Goal: Task Accomplishment & Management: Manage account settings

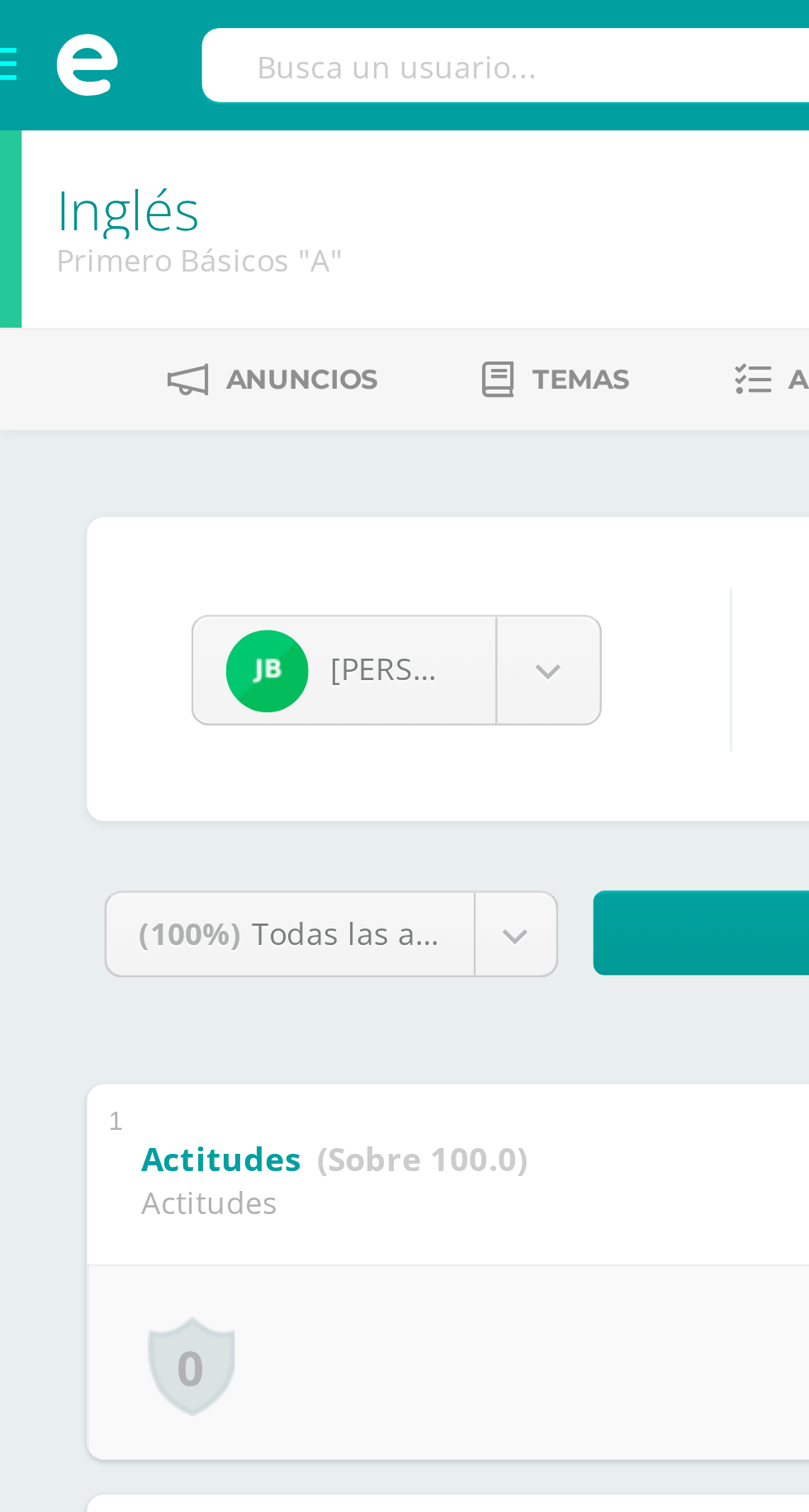
click at [14, 24] on span at bounding box center [32, 24] width 66 height 49
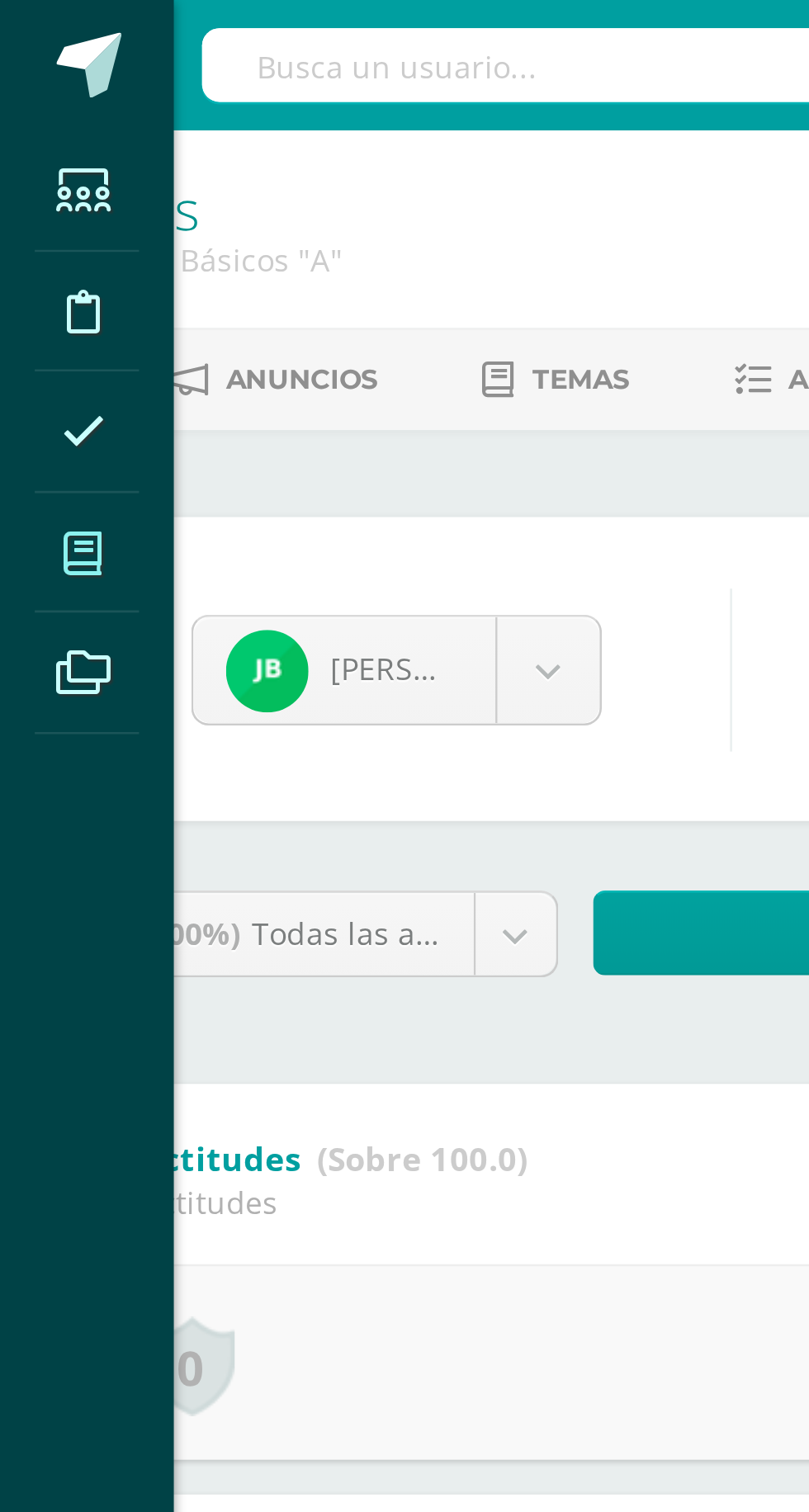
click at [40, 203] on span at bounding box center [32, 210] width 37 height 37
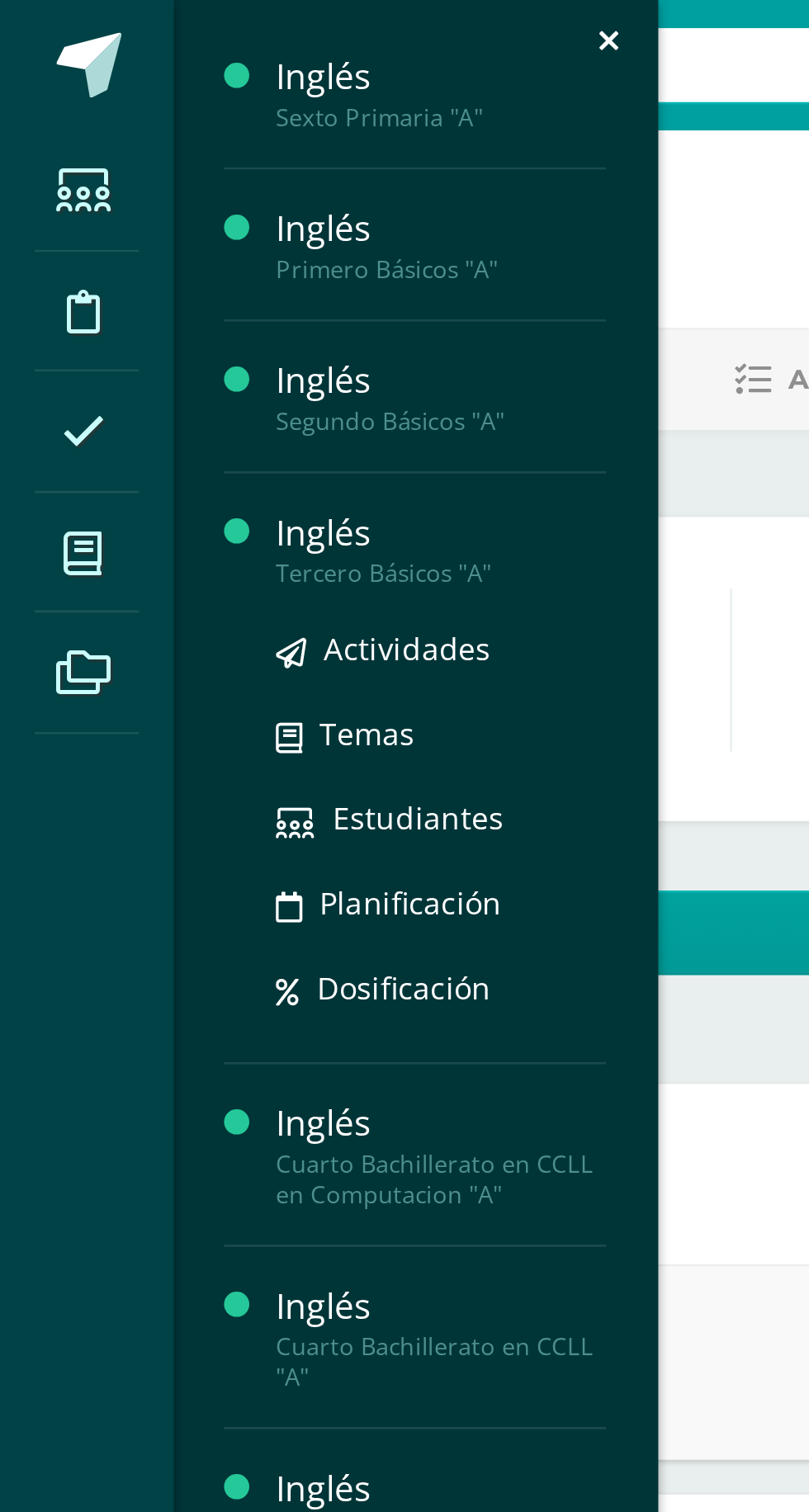
click at [178, 212] on div "Tercero Básicos "A"" at bounding box center [167, 218] width 125 height 11
click at [171, 310] on span "Estudiantes" at bounding box center [158, 310] width 65 height 16
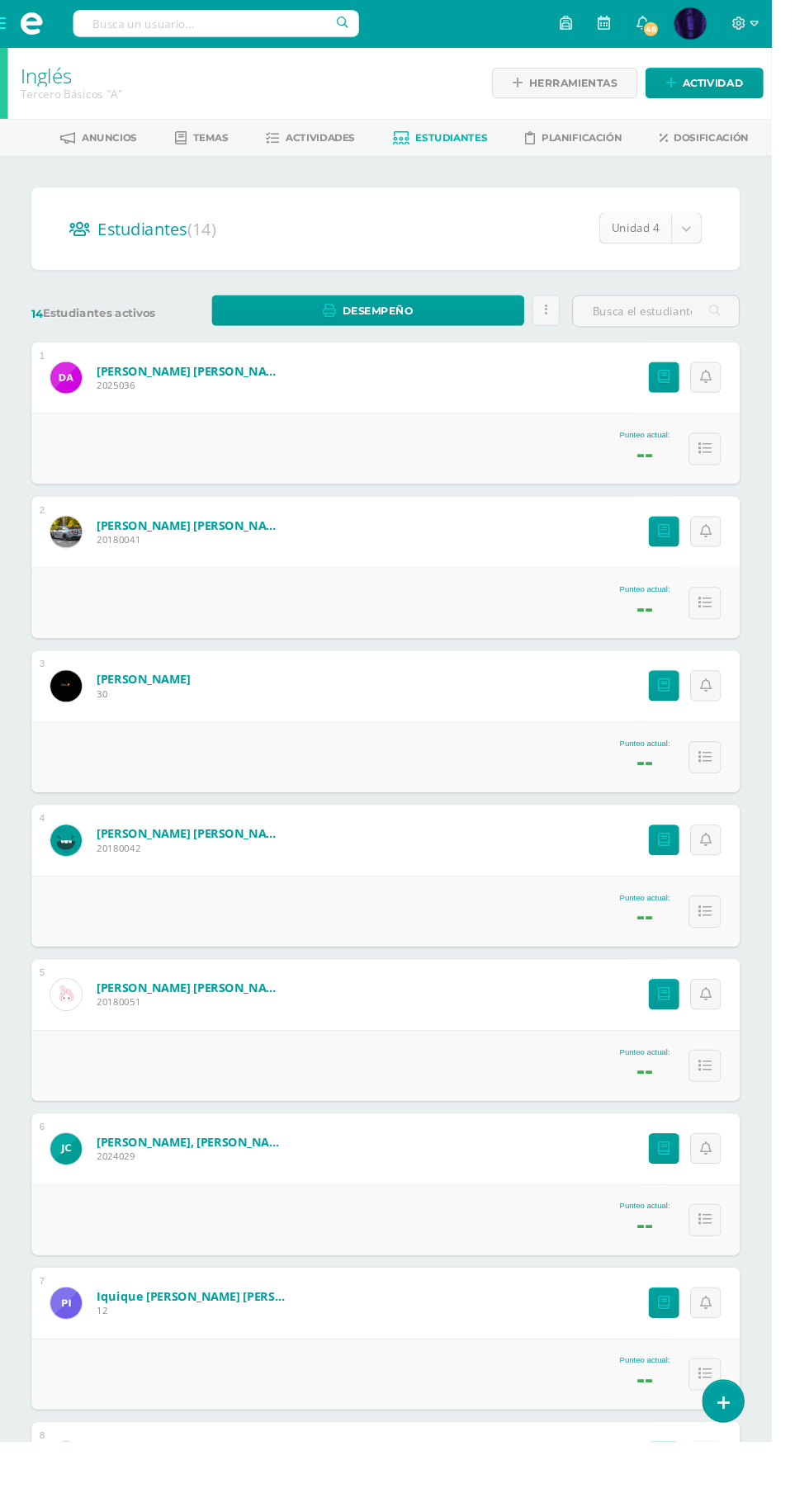
click at [692, 222] on body "Estudiantes Disciplina Asistencia Mis cursos Archivos Soporte Centro de ayuda Ú…" at bounding box center [404, 1034] width 809 height 2068
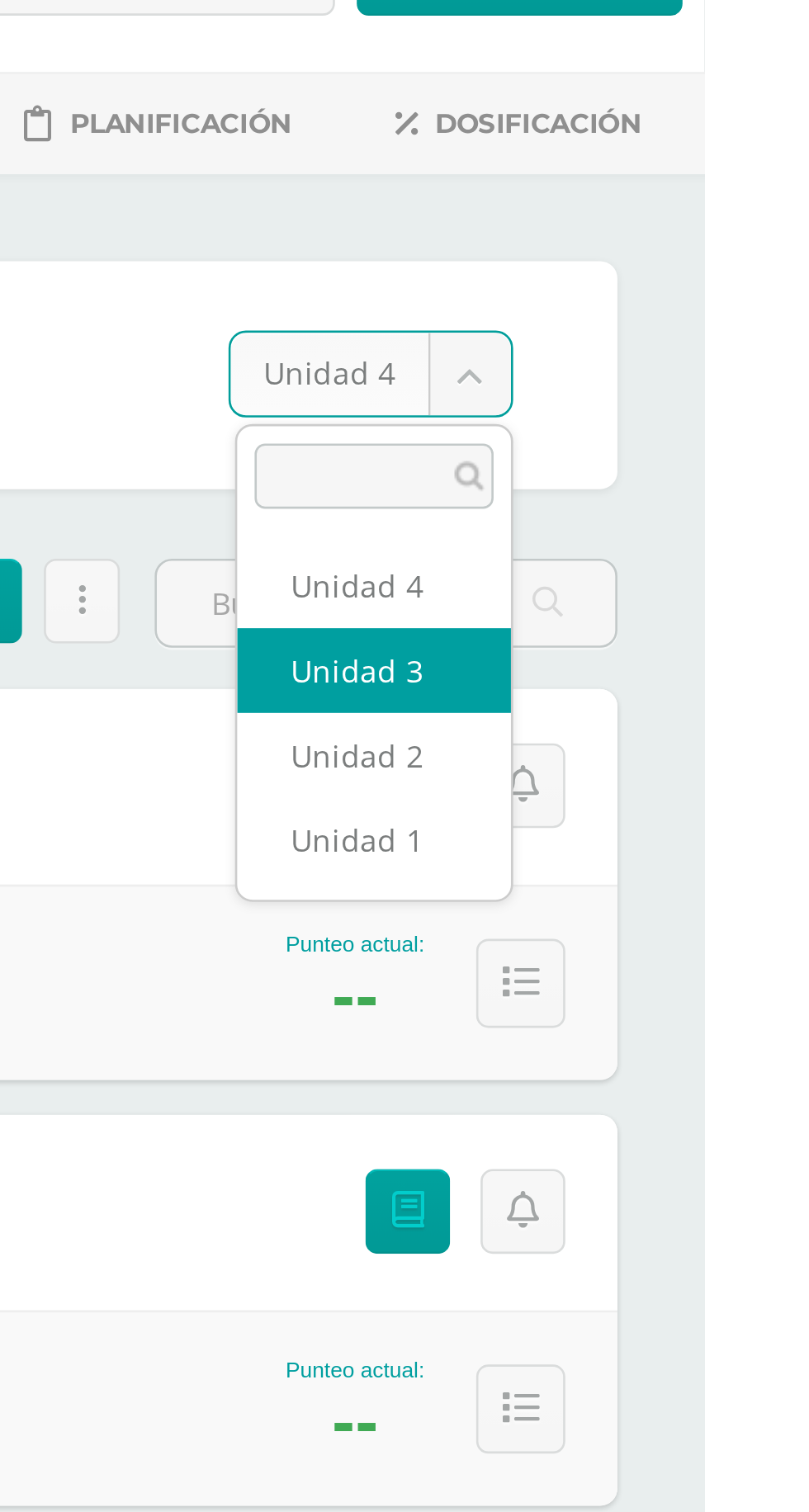
select select "/dashboard/teacher/section/2695/students/?unit=157513"
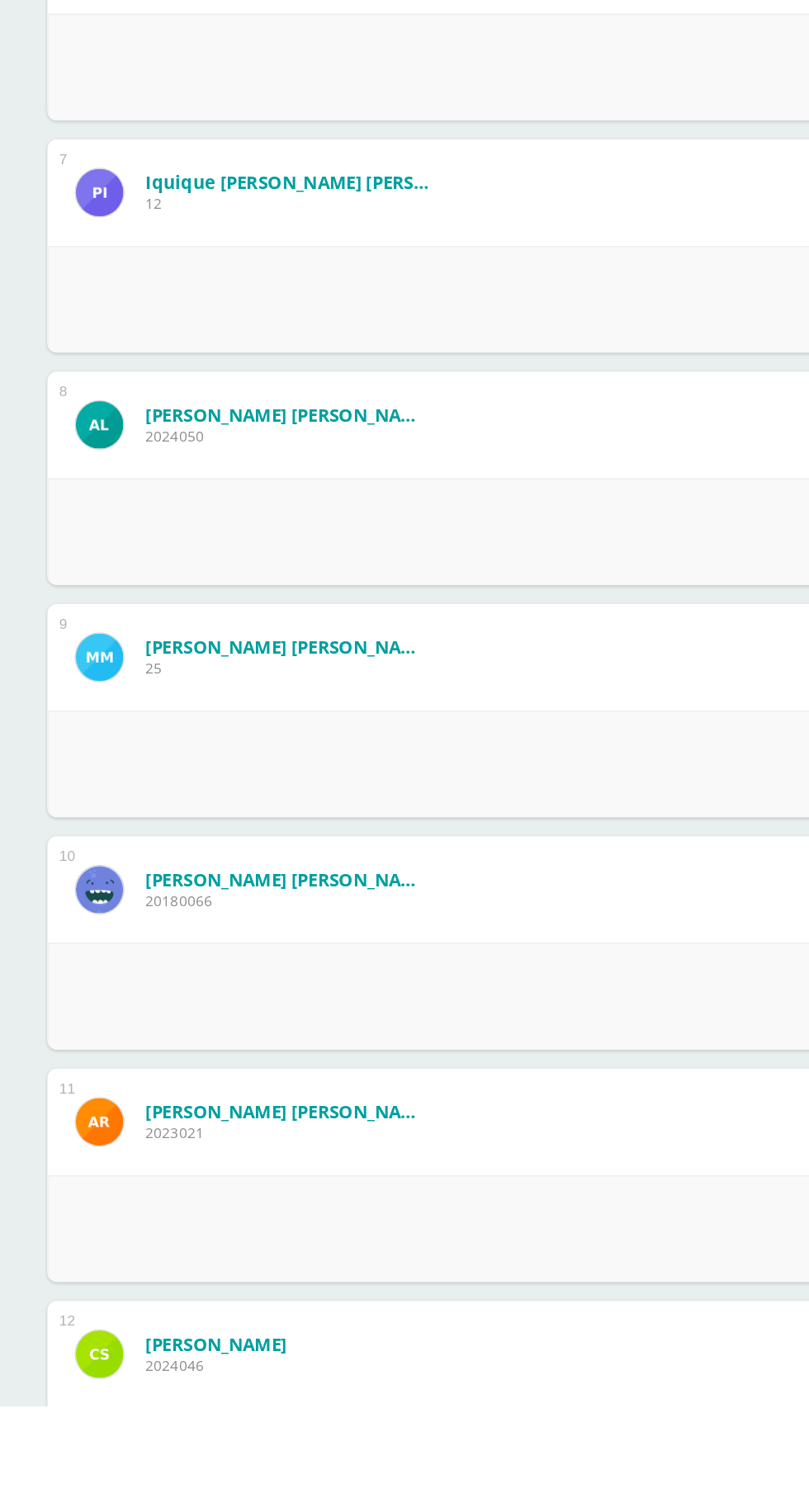
scroll to position [702, 0]
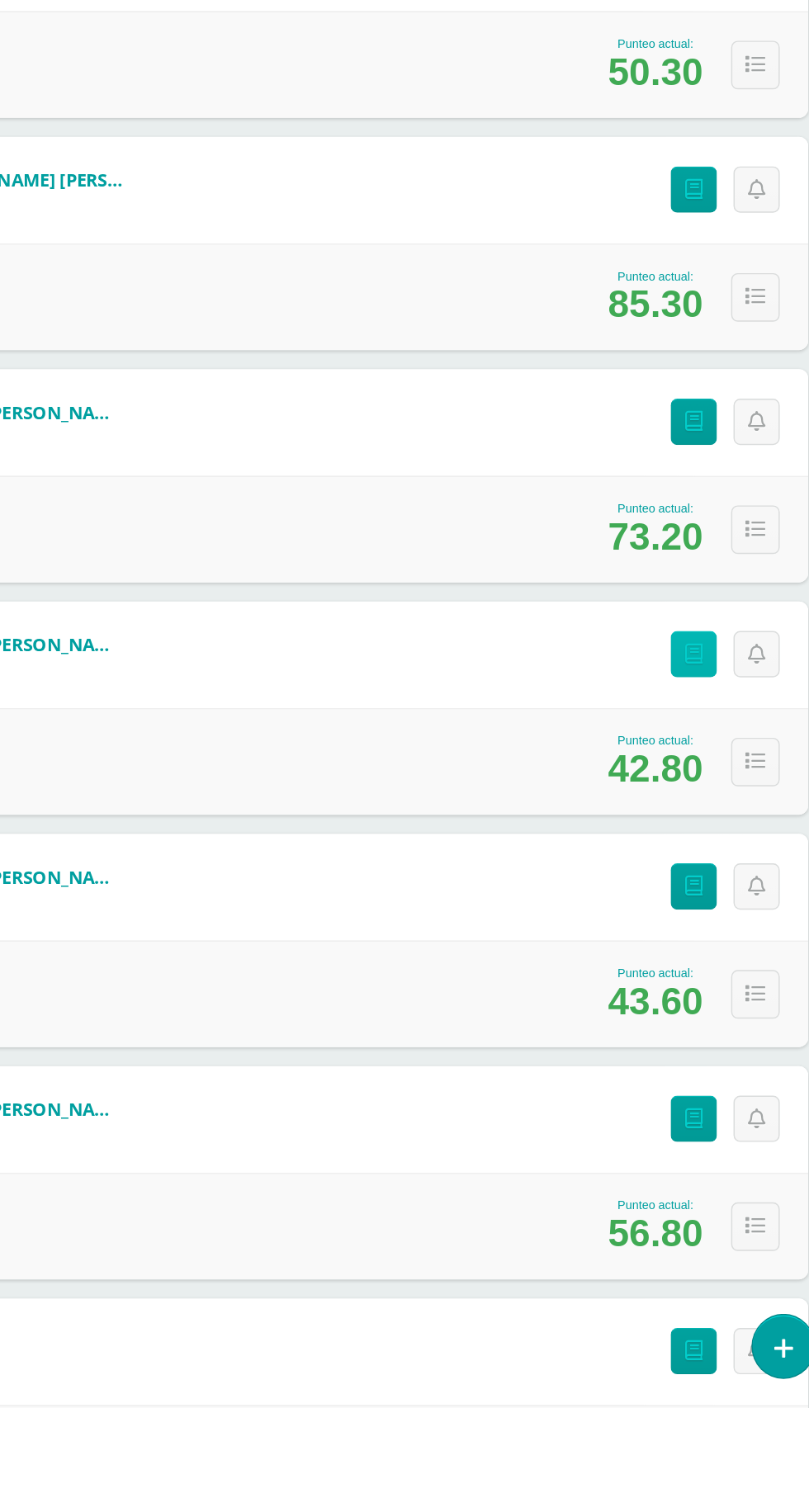
click at [693, 989] on icon at bounding box center [696, 988] width 12 height 14
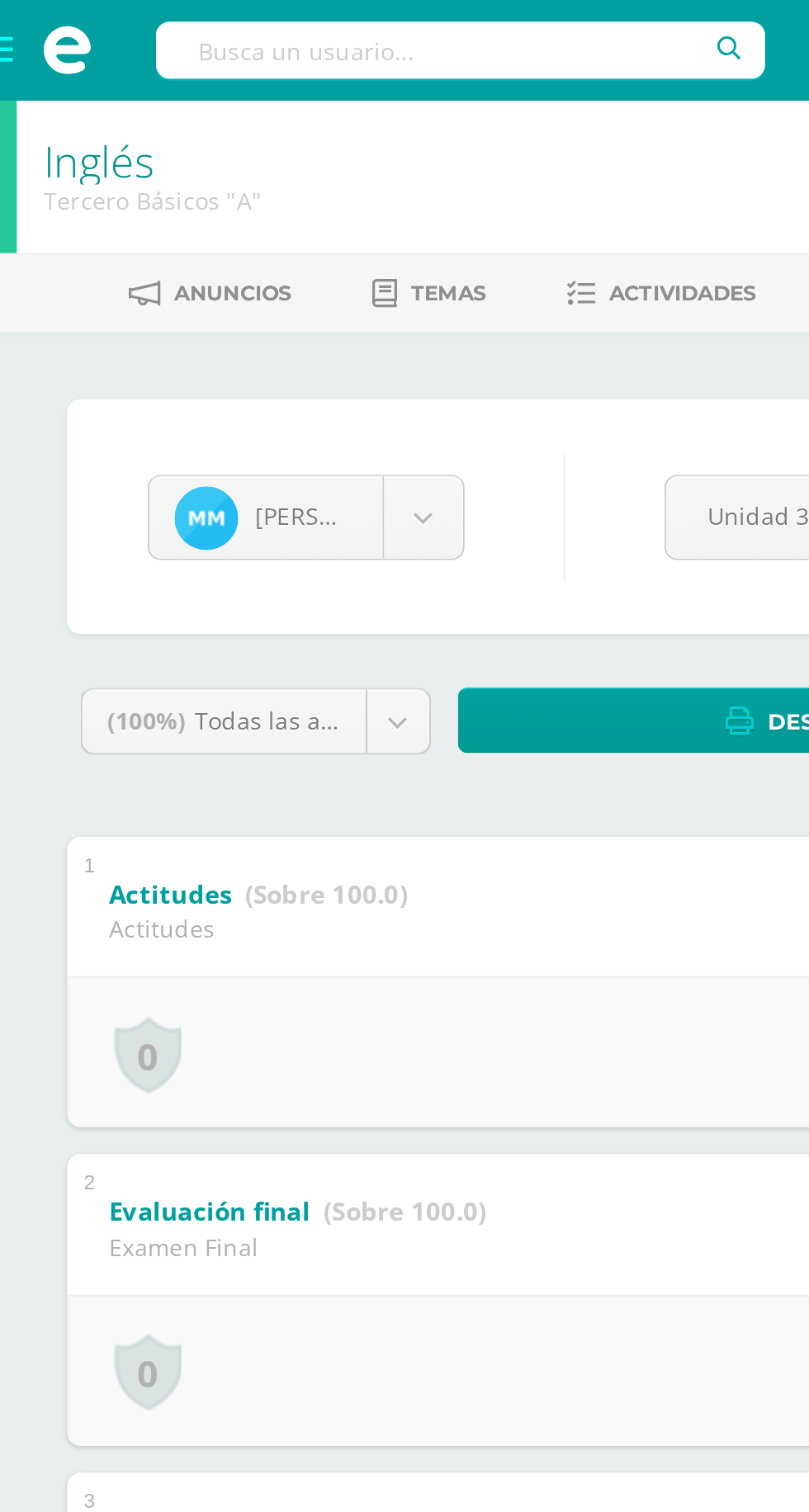
click at [25, 21] on span at bounding box center [32, 24] width 25 height 25
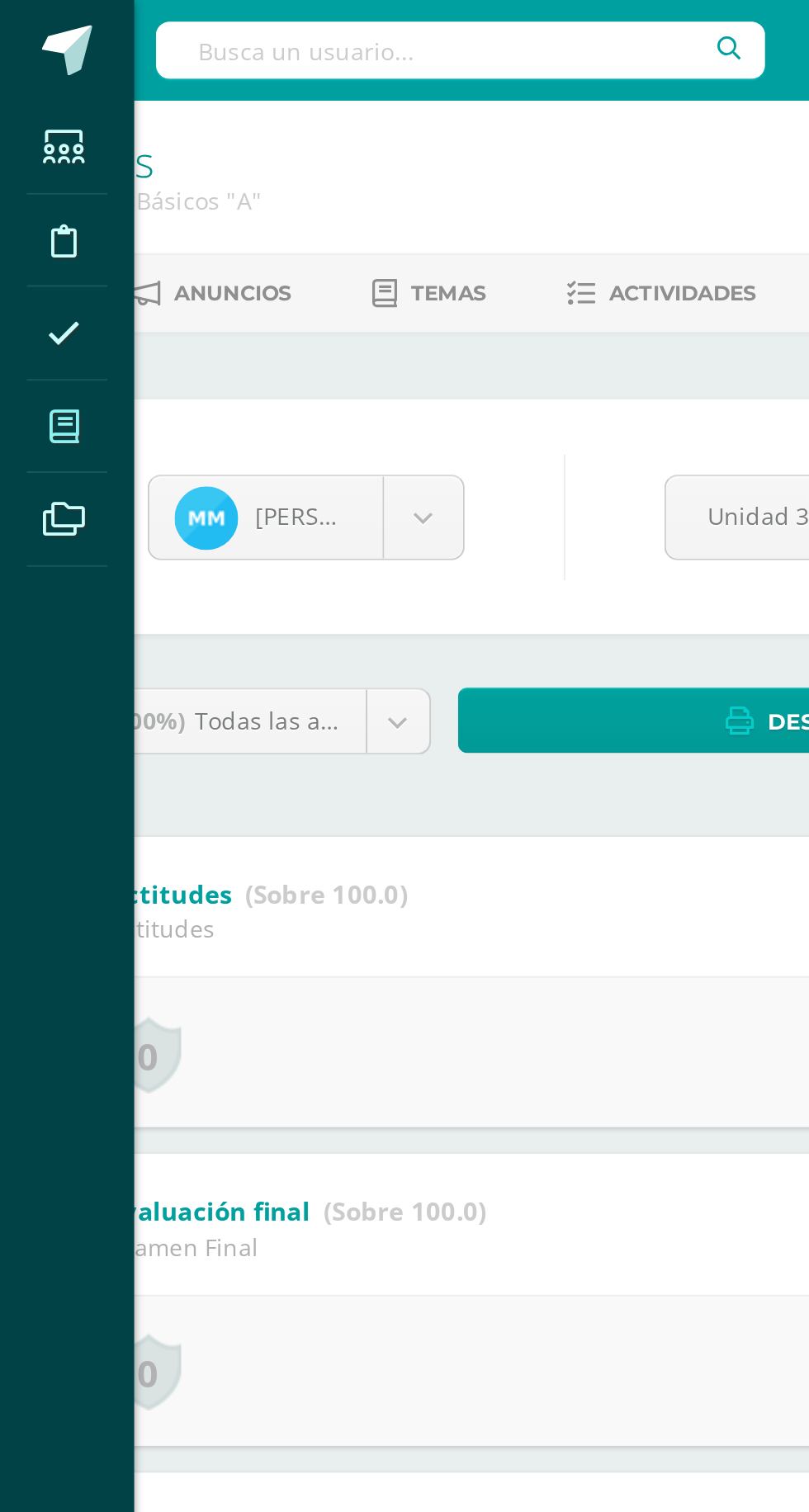
click at [25, 205] on icon at bounding box center [32, 210] width 15 height 17
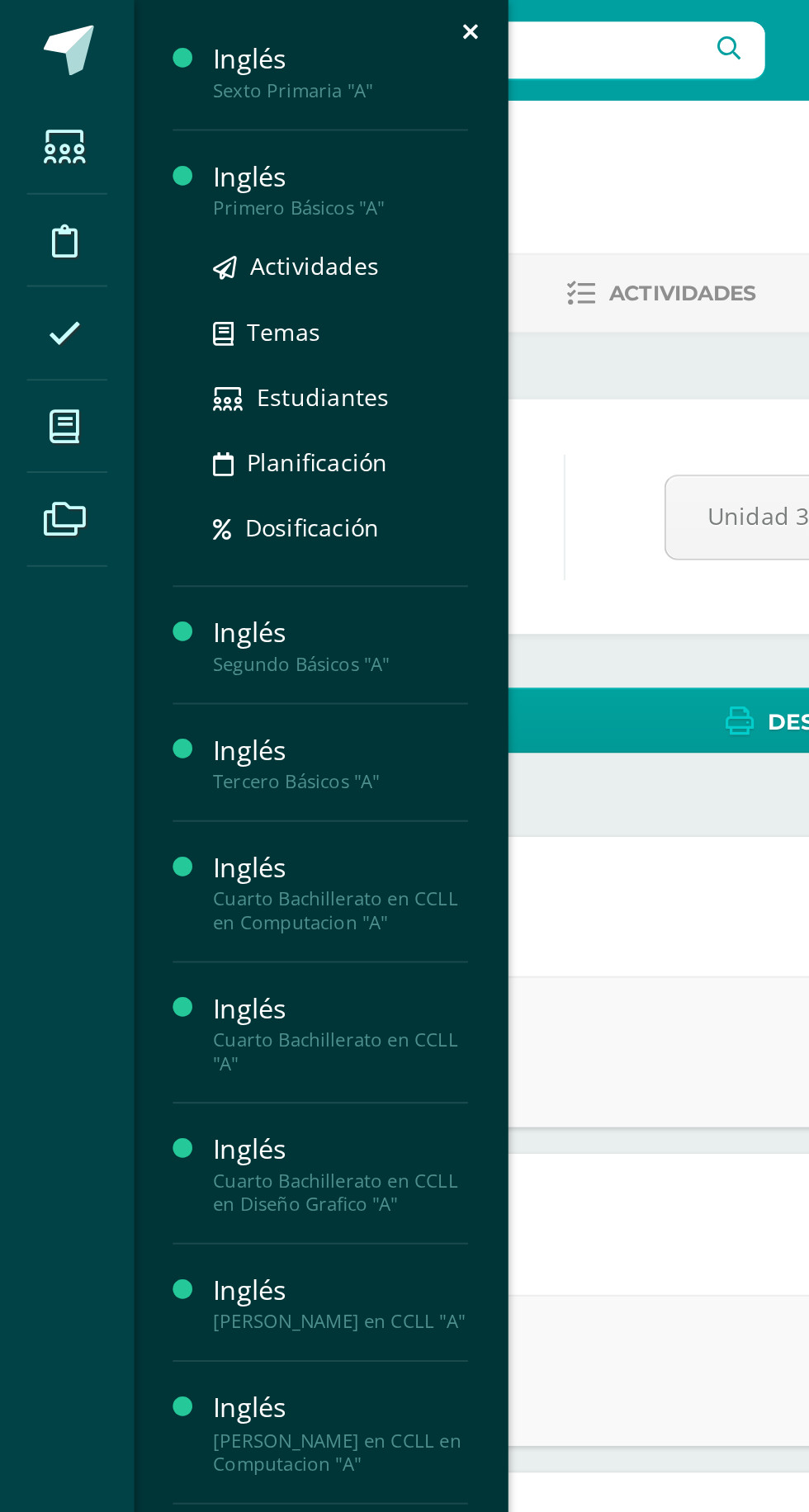
click at [129, 100] on div "Primero Básicos "A"" at bounding box center [167, 102] width 125 height 11
click at [138, 196] on span "Estudiantes" at bounding box center [158, 195] width 65 height 16
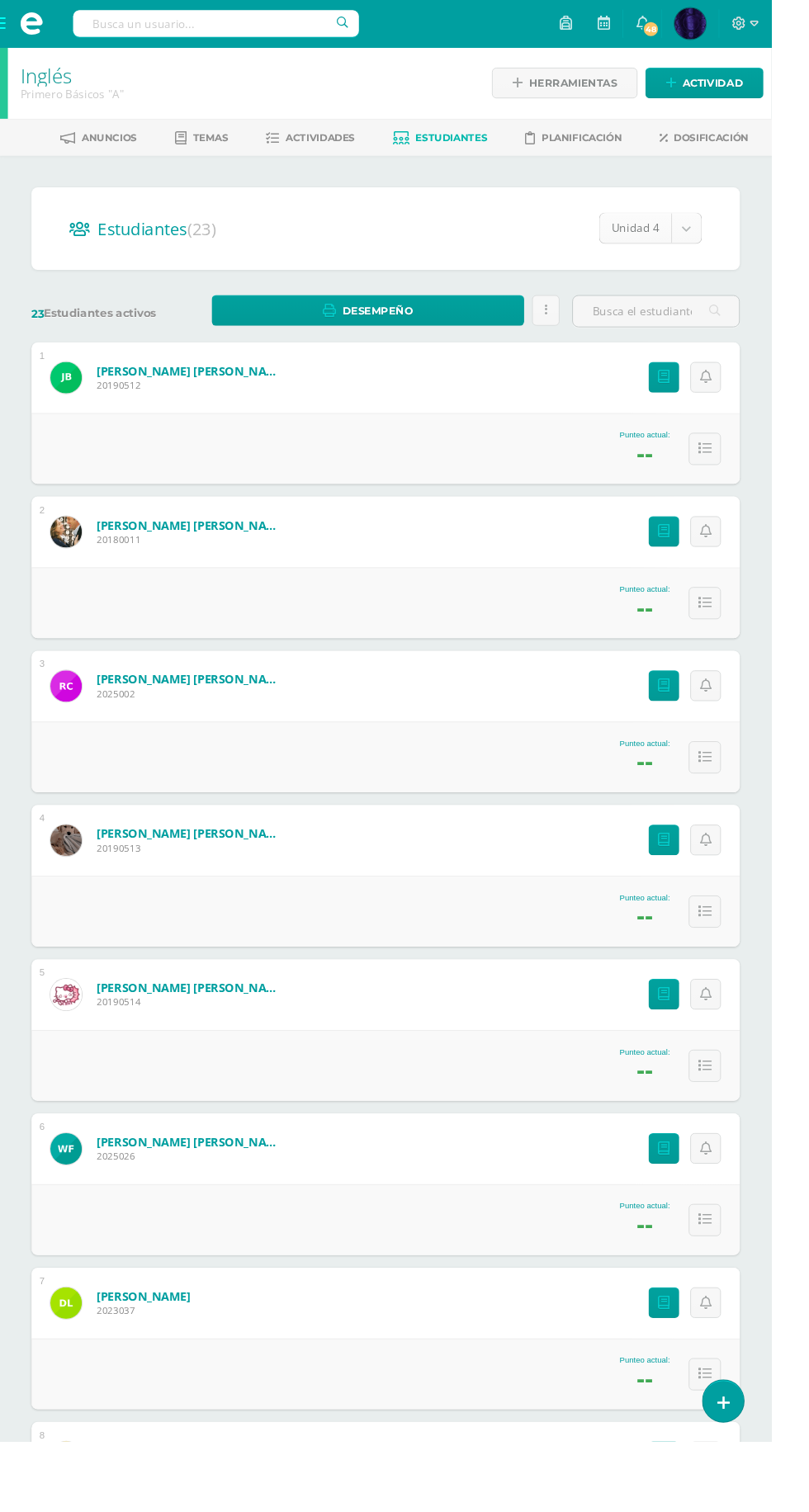
click at [720, 239] on body "Estudiantes Disciplina Asistencia Mis cursos Archivos Soporte Centro de ayuda Ú…" at bounding box center [404, 1034] width 809 height 2068
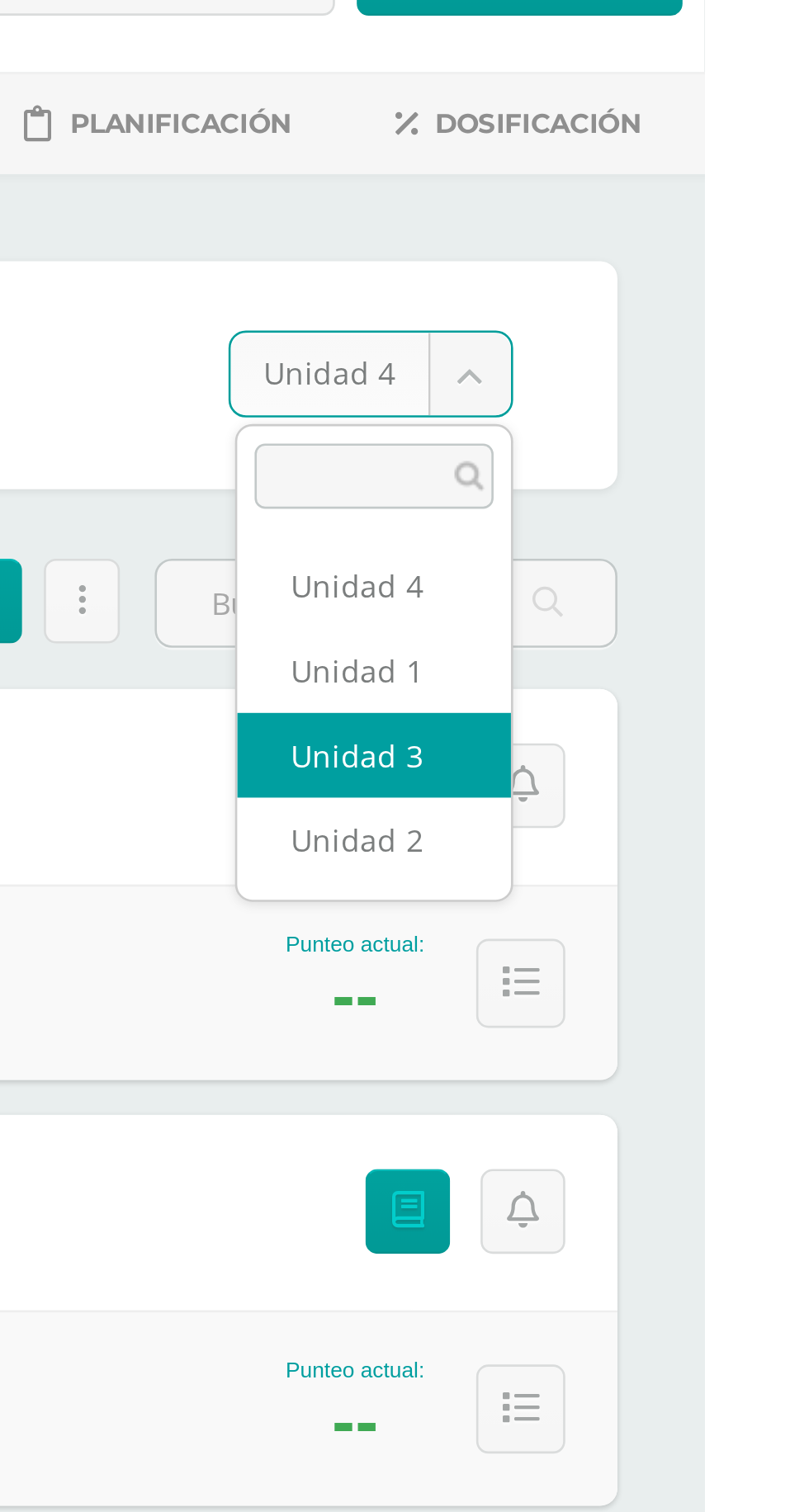
select select "/dashboard/teacher/section/2687/students/?unit=157449"
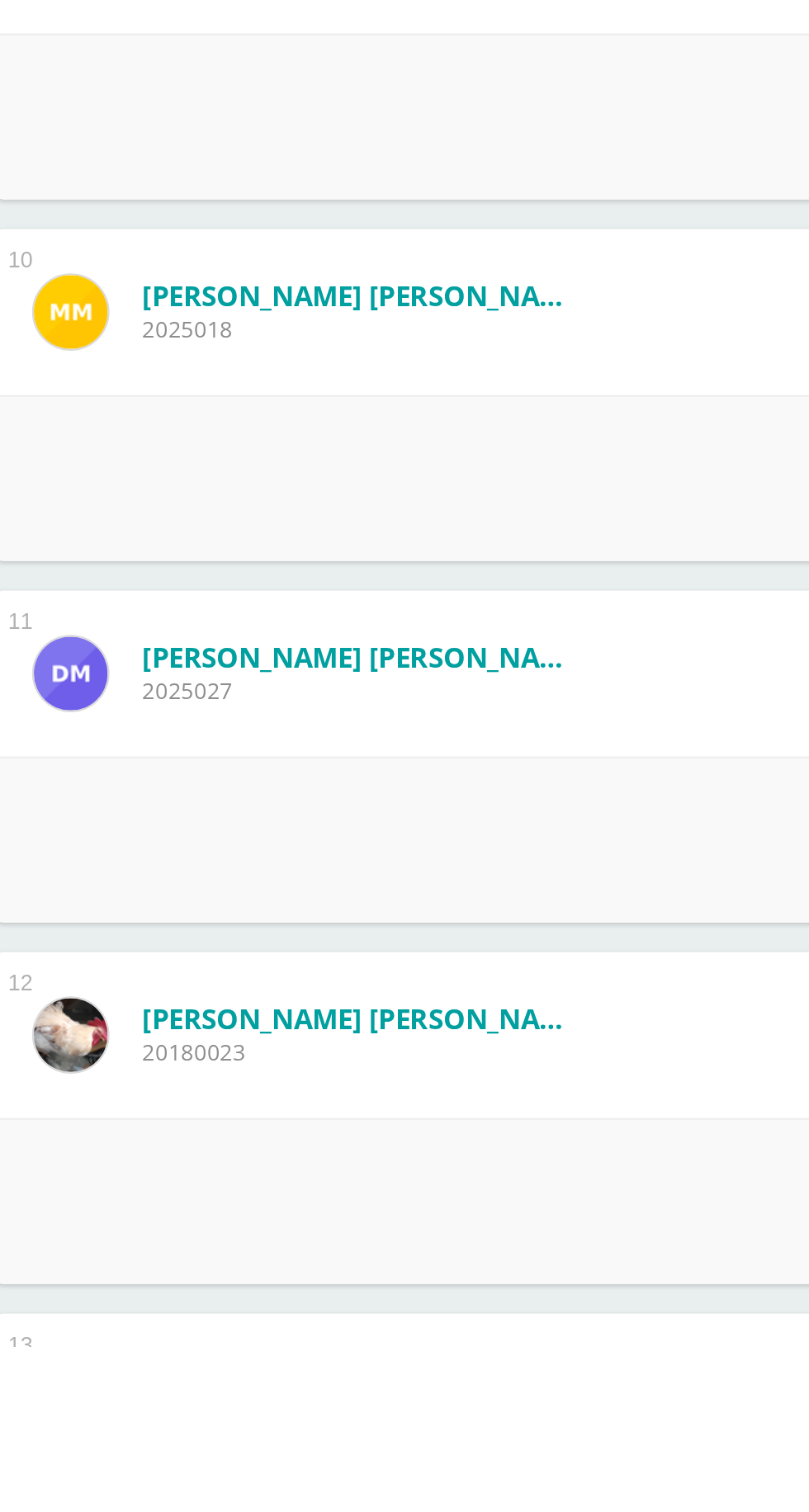
scroll to position [807, 0]
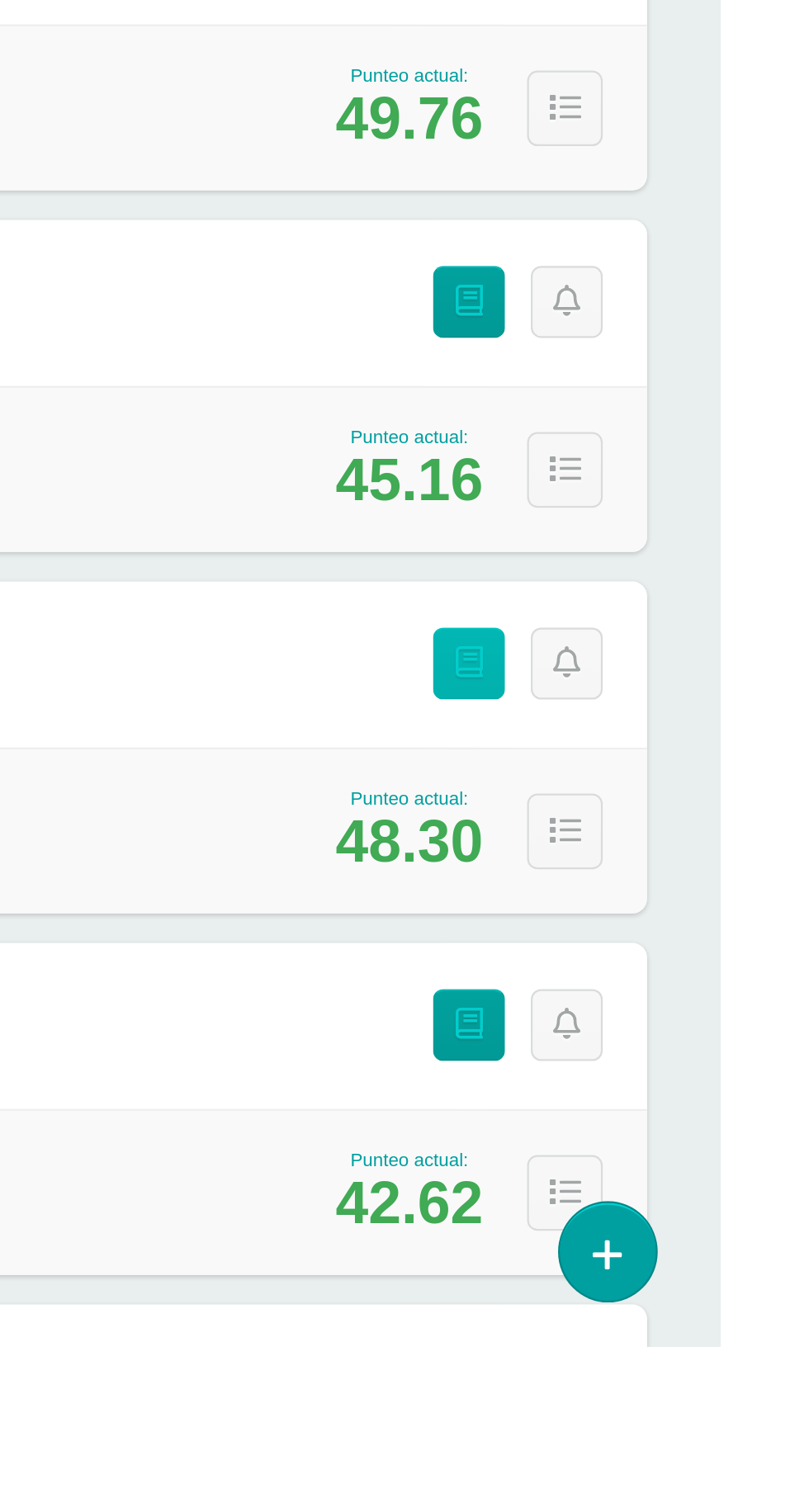
click at [701, 1207] on icon at bounding box center [696, 1206] width 12 height 14
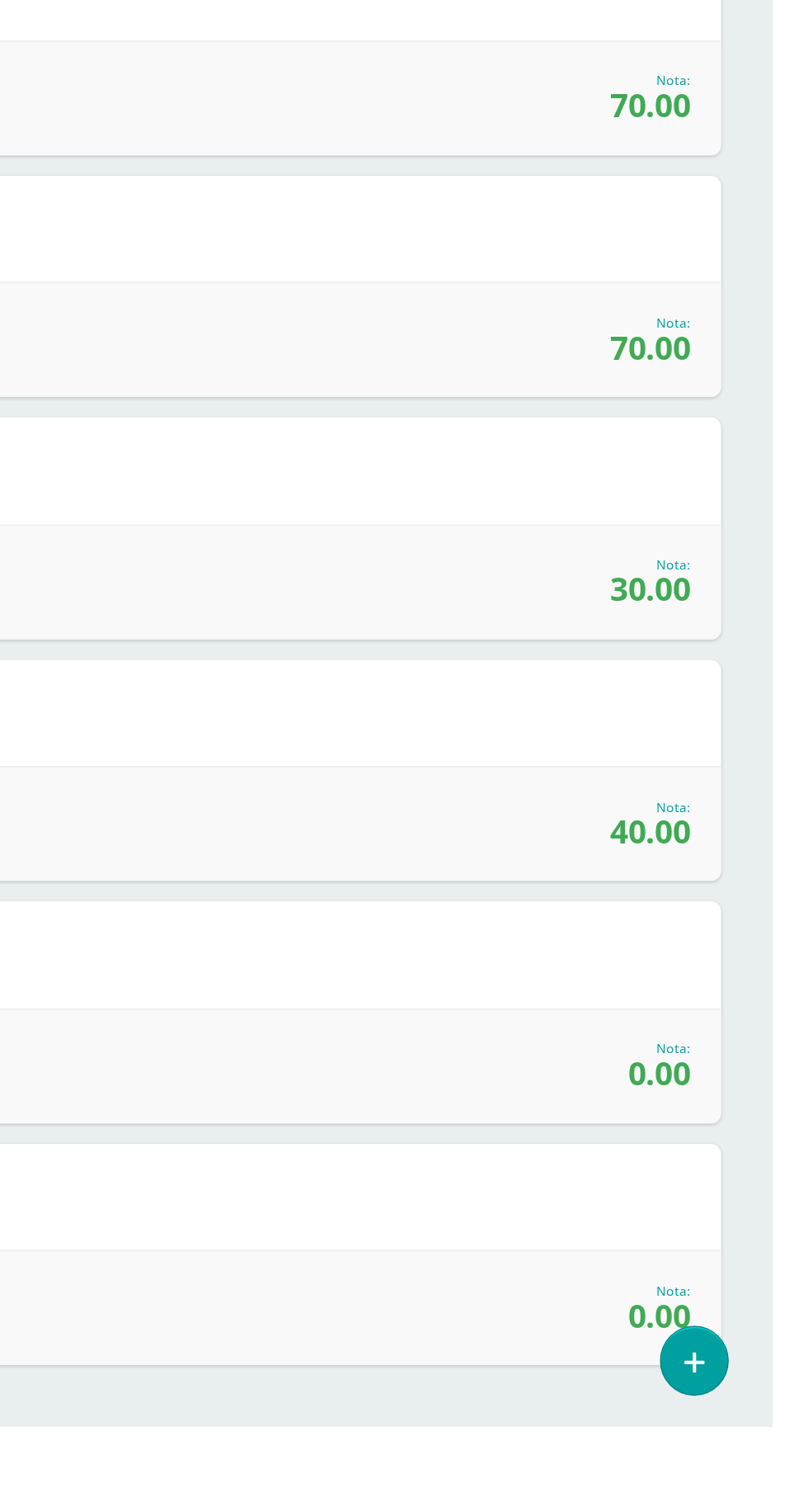
scroll to position [334, 0]
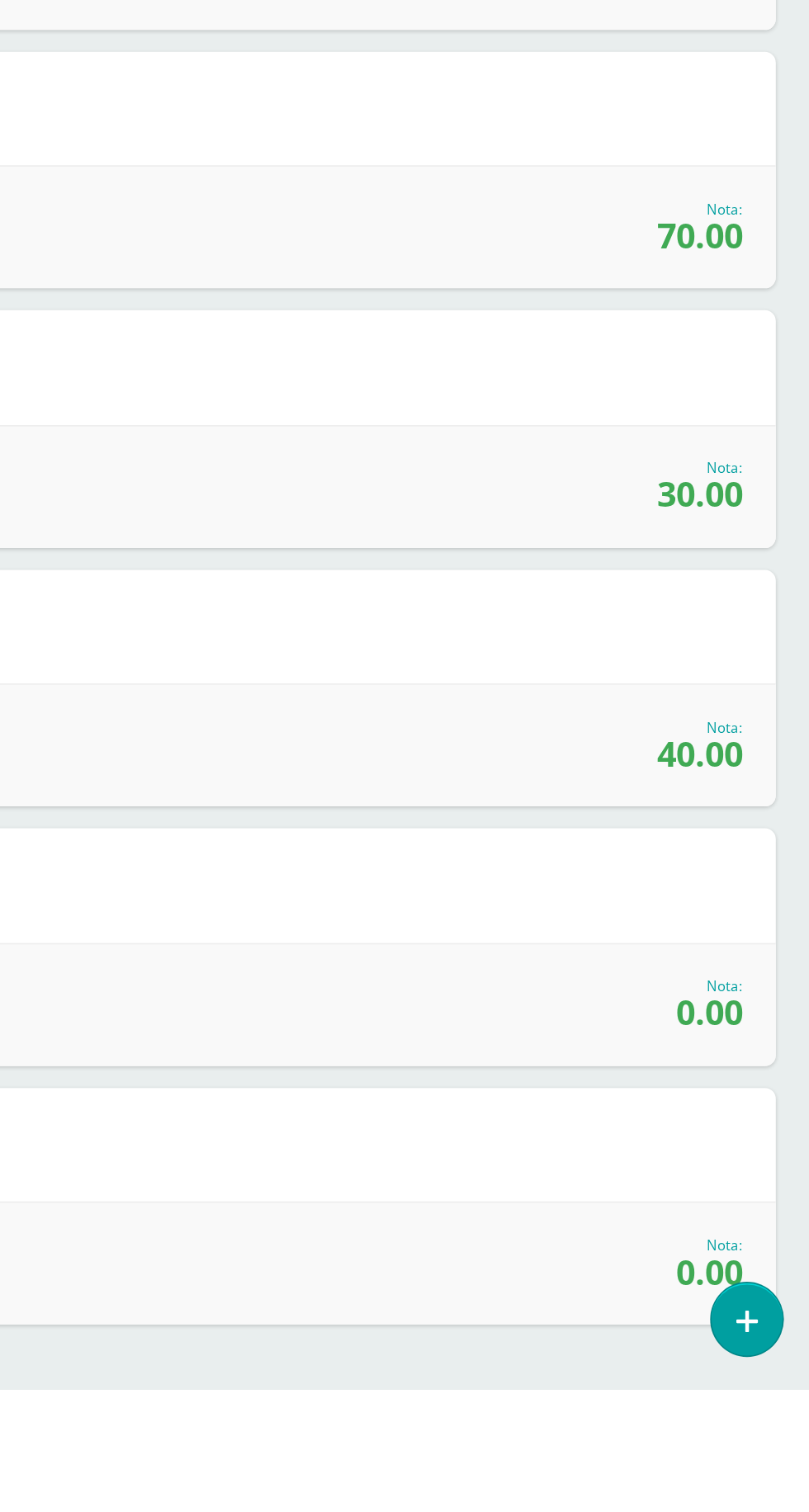
click at [429, 1040] on div "7 Unit 3 Zone Activity 3 (Sobre 100.0) Zona Nota 40.00 0 [GEOGRAPHIC_DATA] Logr…" at bounding box center [405, 1089] width 743 height 144
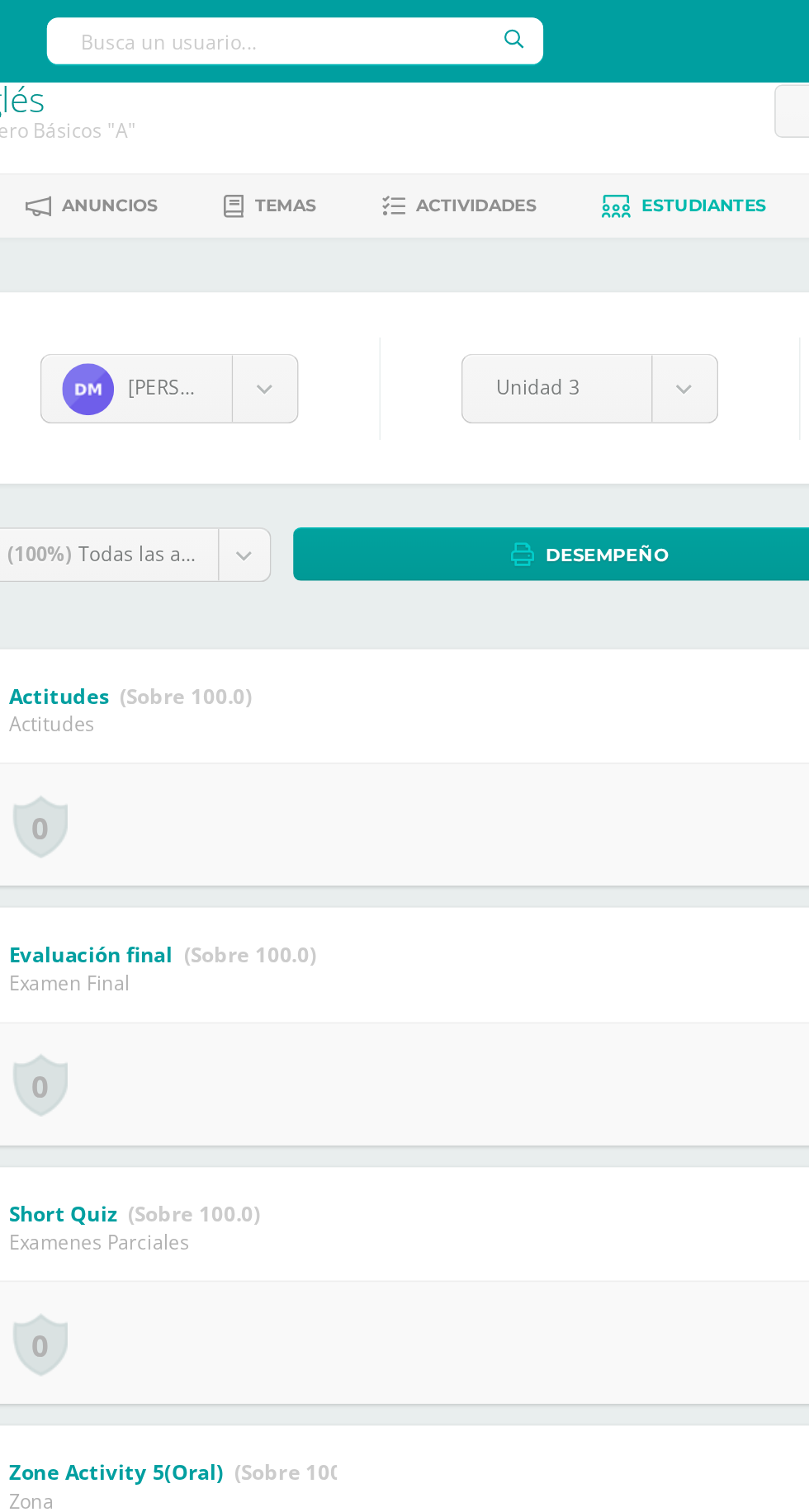
scroll to position [0, 0]
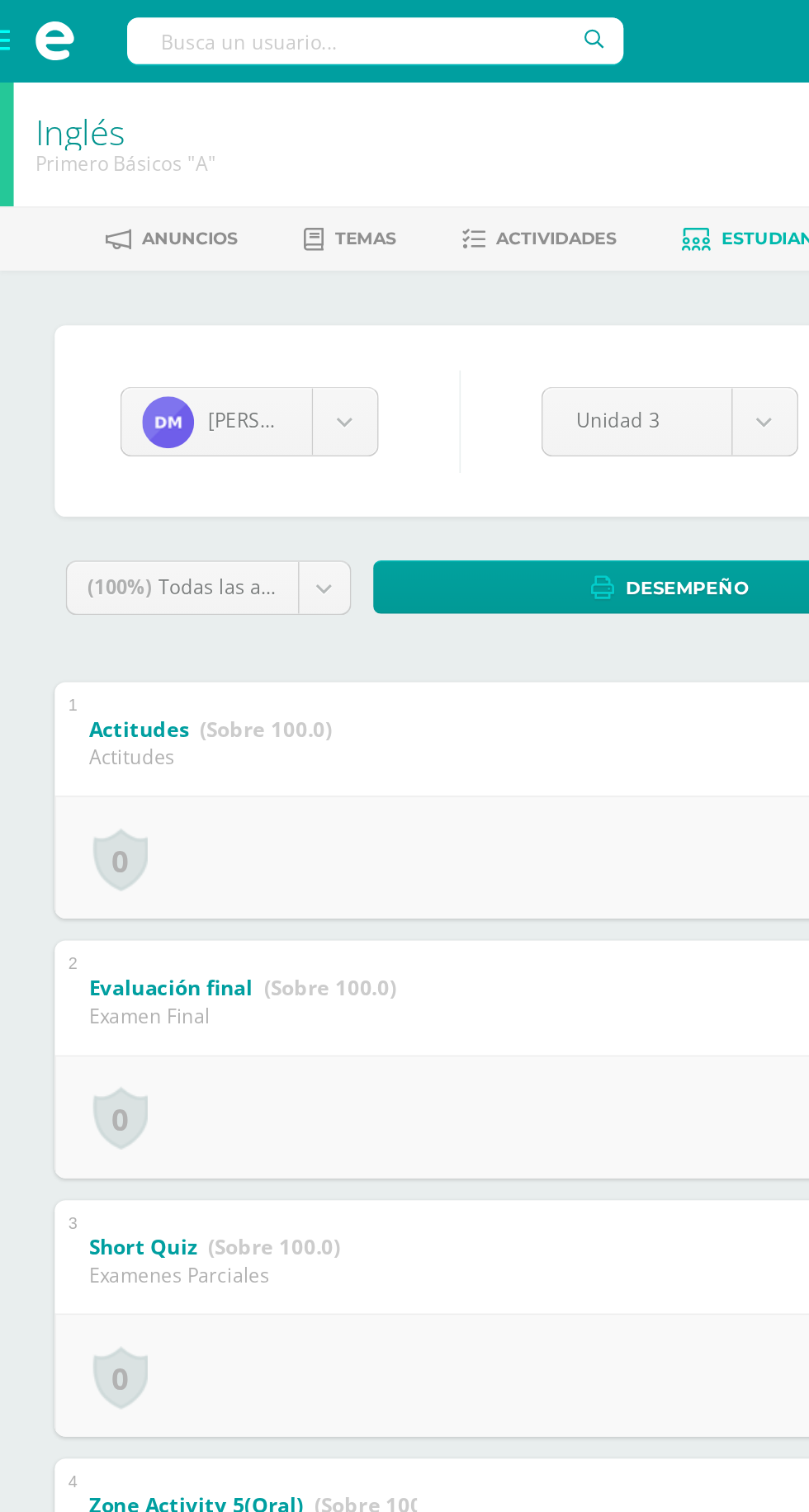
click at [22, 24] on span at bounding box center [32, 24] width 25 height 25
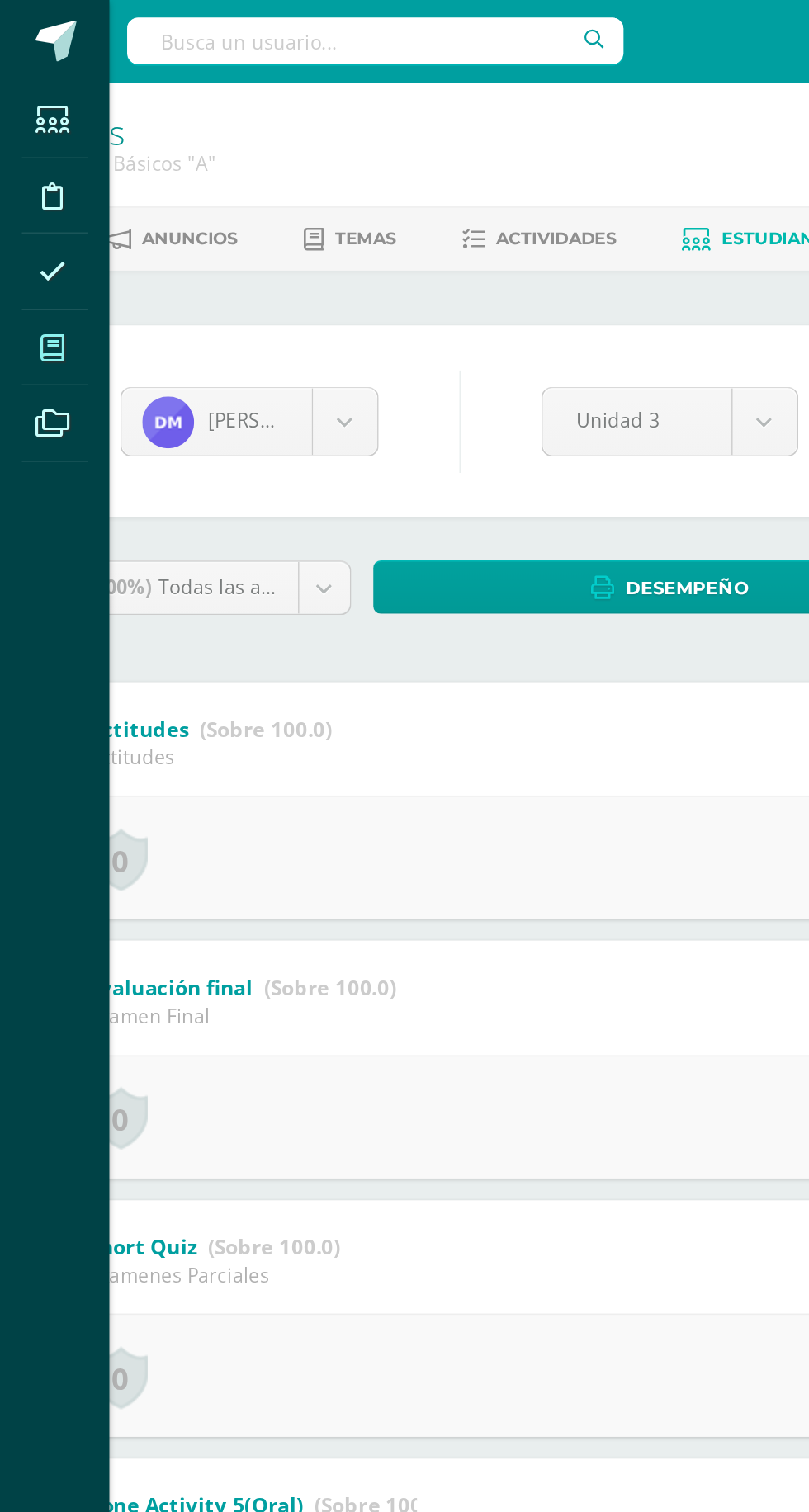
click at [28, 214] on icon at bounding box center [32, 210] width 15 height 17
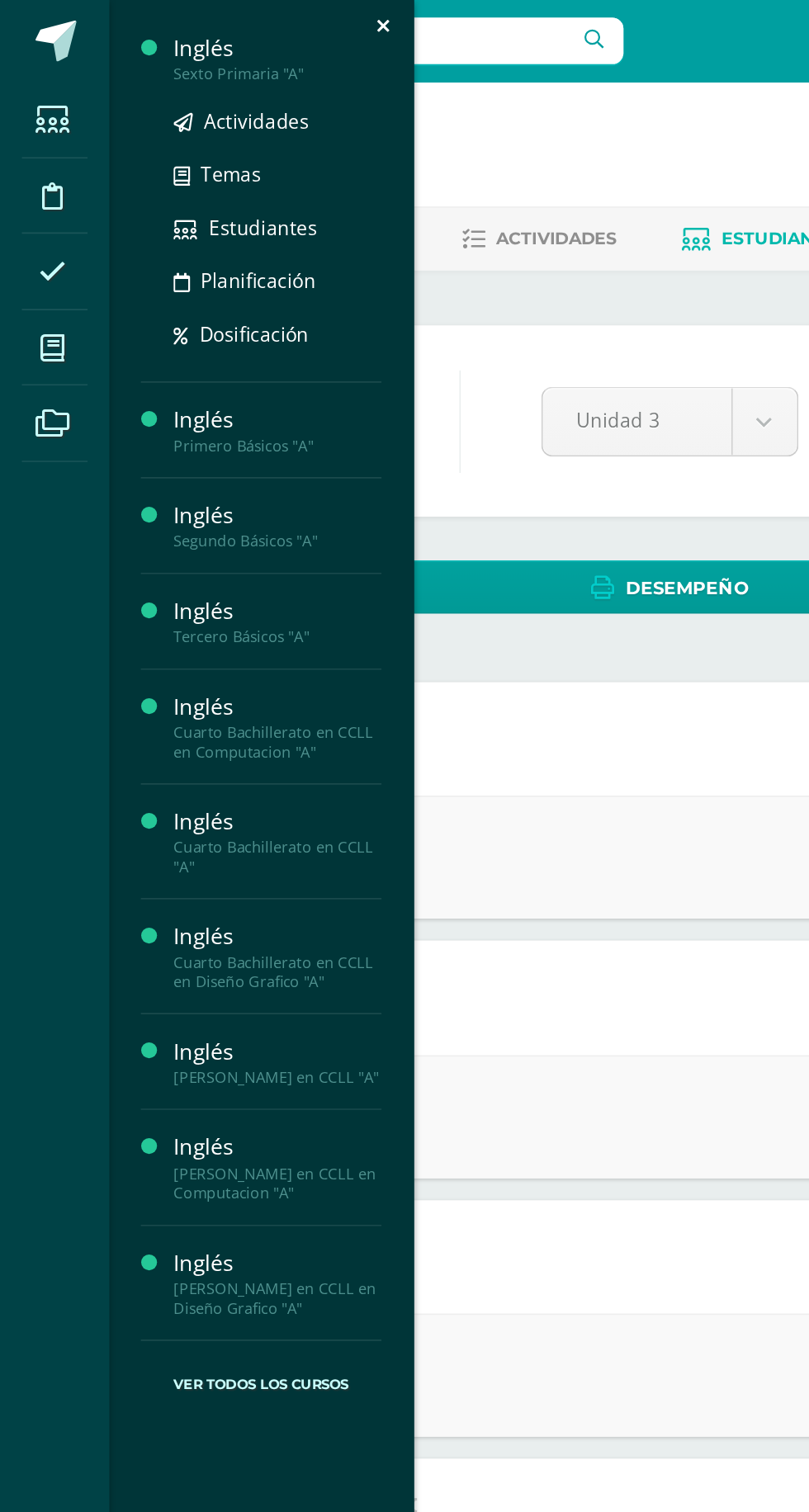
click at [159, 45] on div "Sexto Primaria "A"" at bounding box center [167, 44] width 125 height 11
click at [179, 134] on span "Estudiantes" at bounding box center [158, 137] width 65 height 16
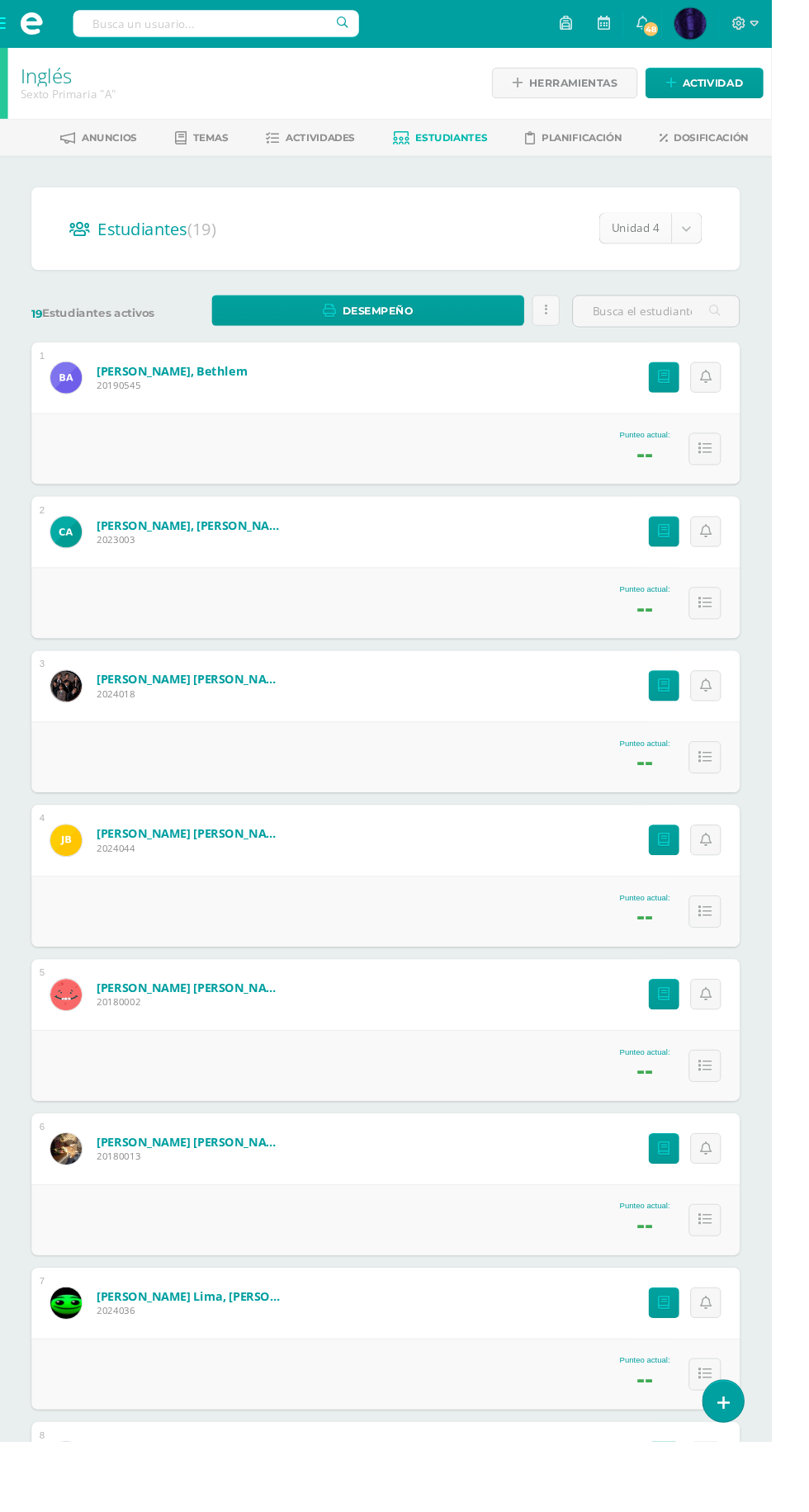
click at [707, 239] on body "Estudiantes Disciplina Asistencia Mis cursos Archivos Soporte Centro de ayuda Ú…" at bounding box center [404, 1034] width 809 height 2068
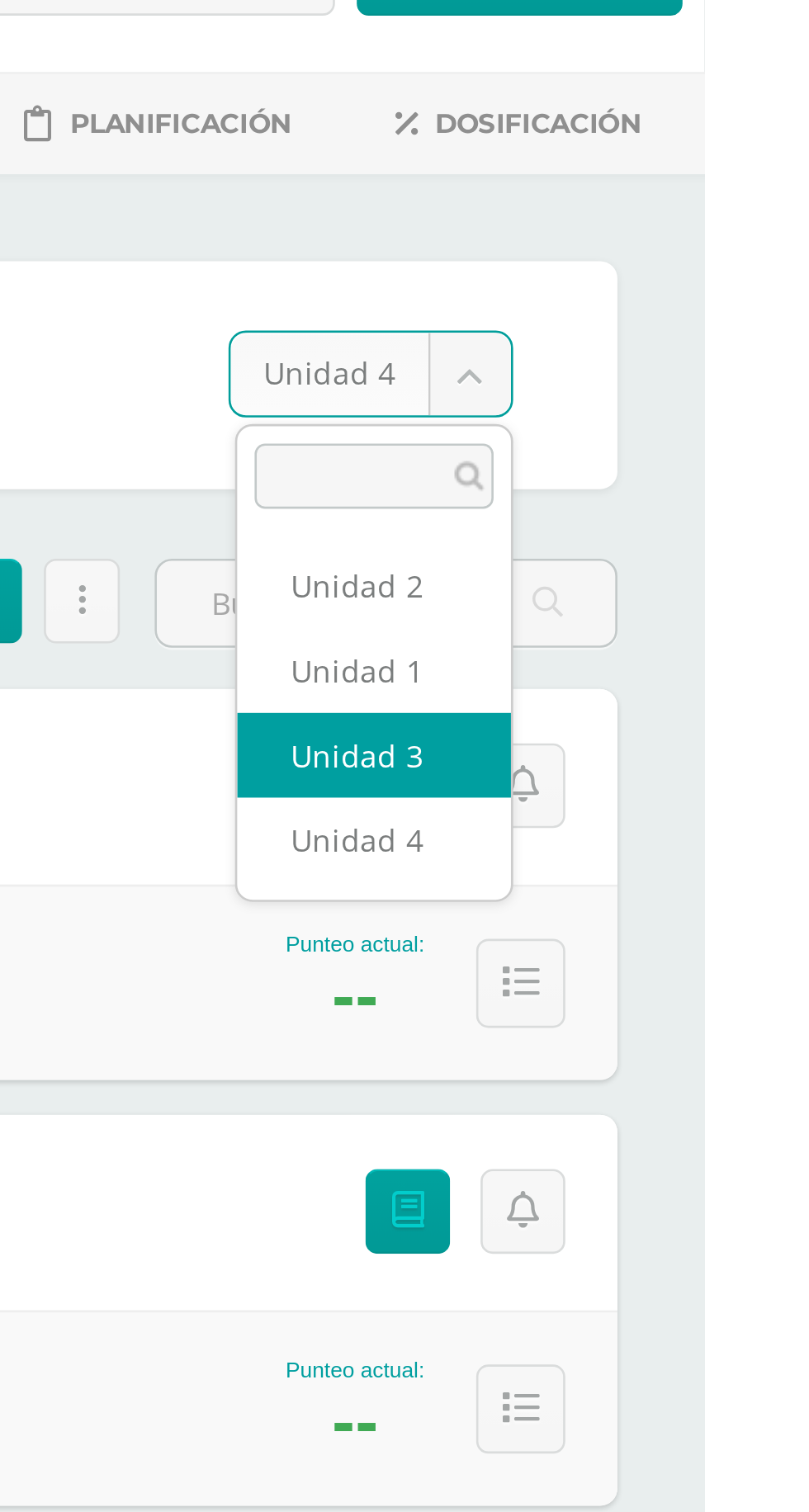
select select "/dashboard/teacher/section/2645/students/?unit=157113"
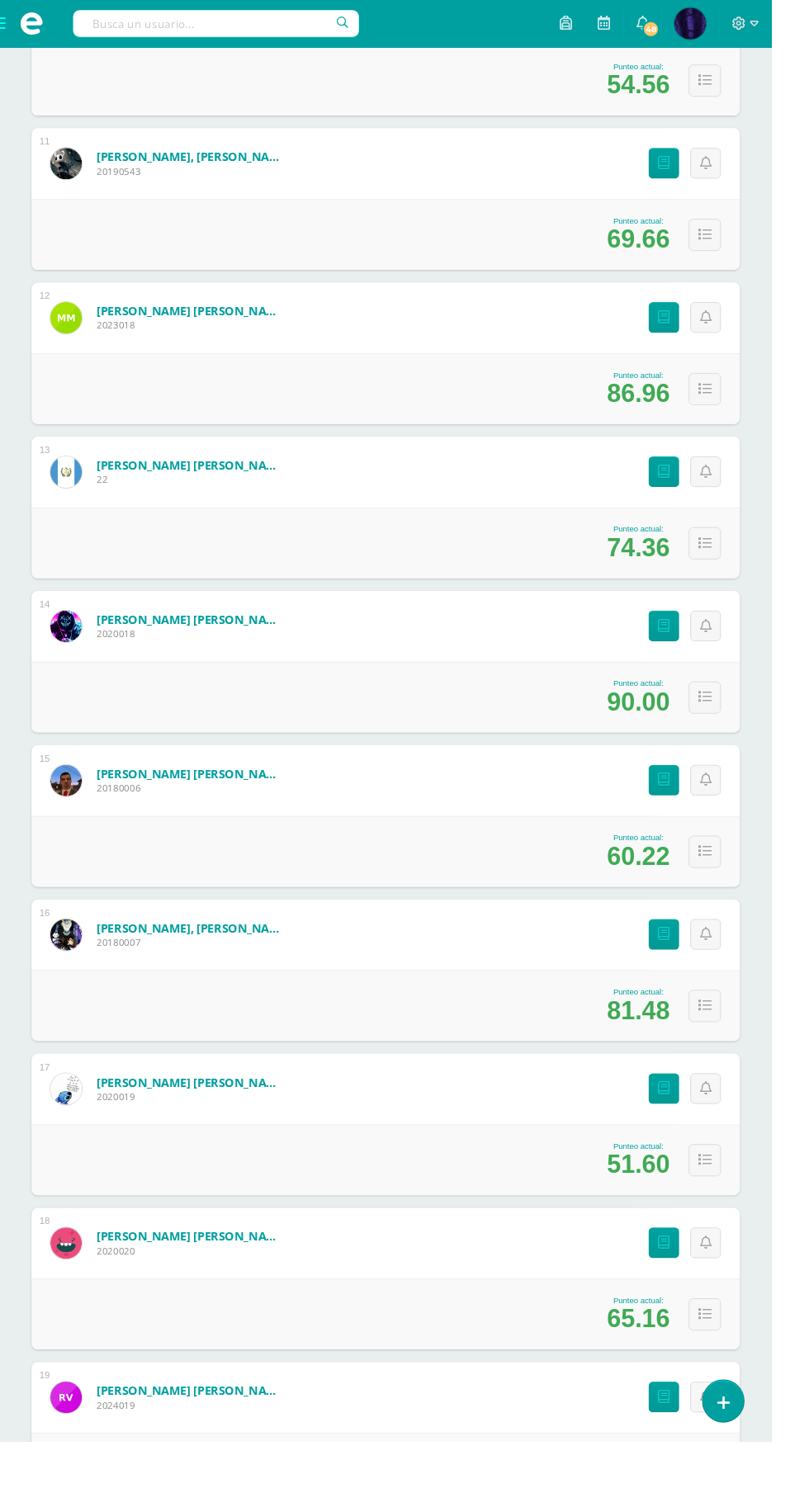
scroll to position [1943, 0]
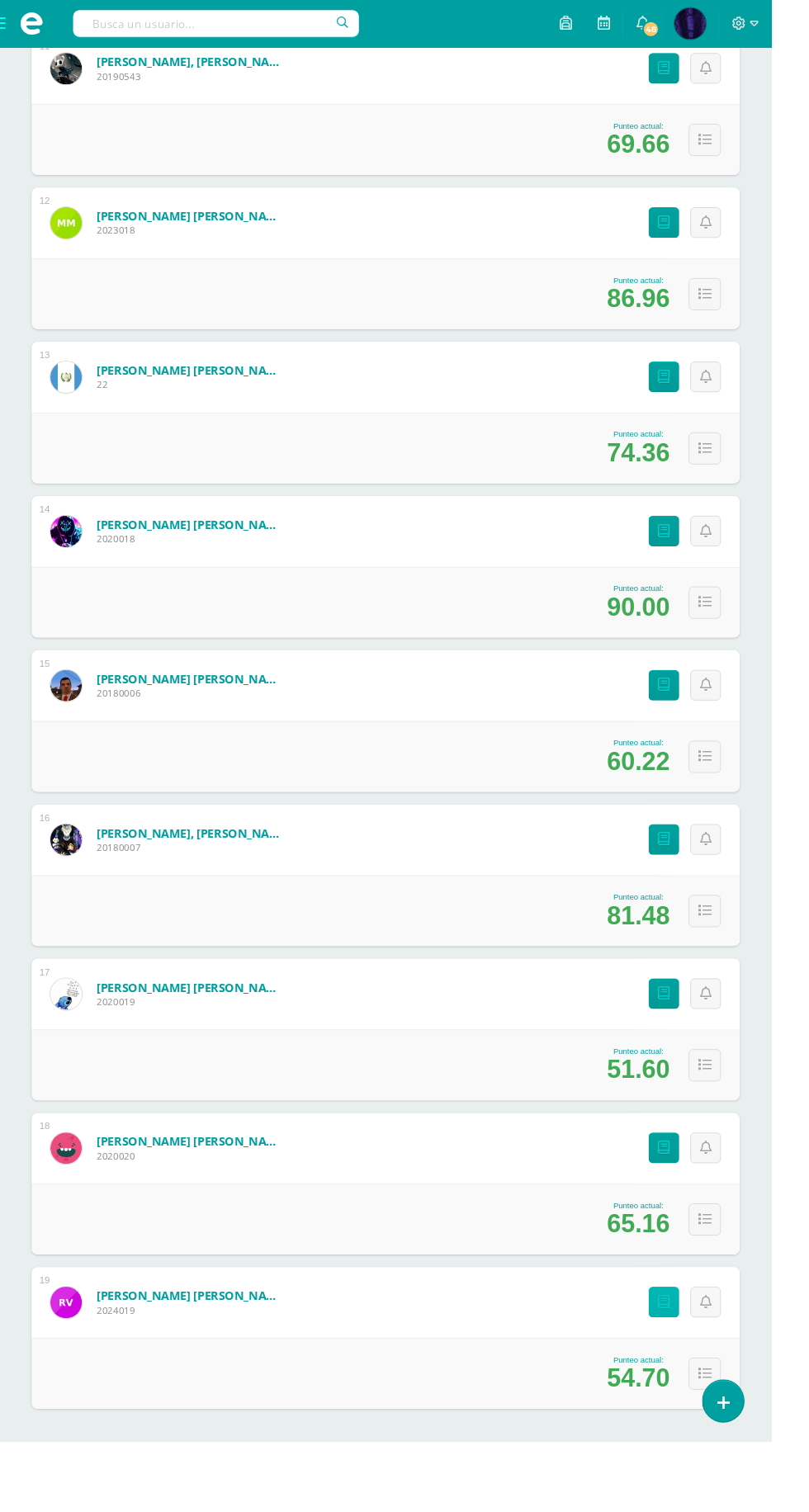
click at [697, 1372] on link "Punteos" at bounding box center [696, 1366] width 32 height 32
click at [695, 1364] on icon at bounding box center [696, 1366] width 12 height 14
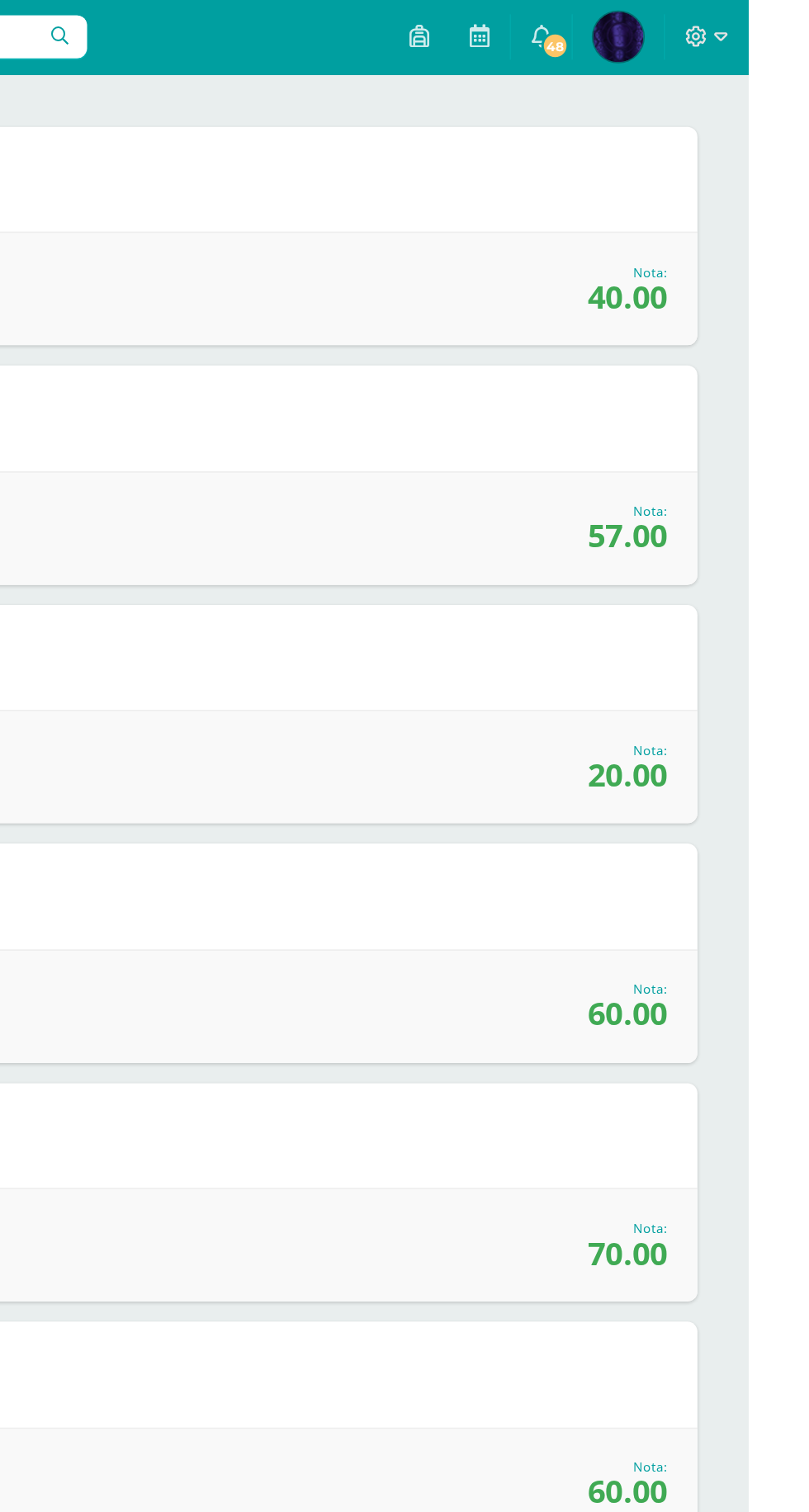
scroll to position [329, 0]
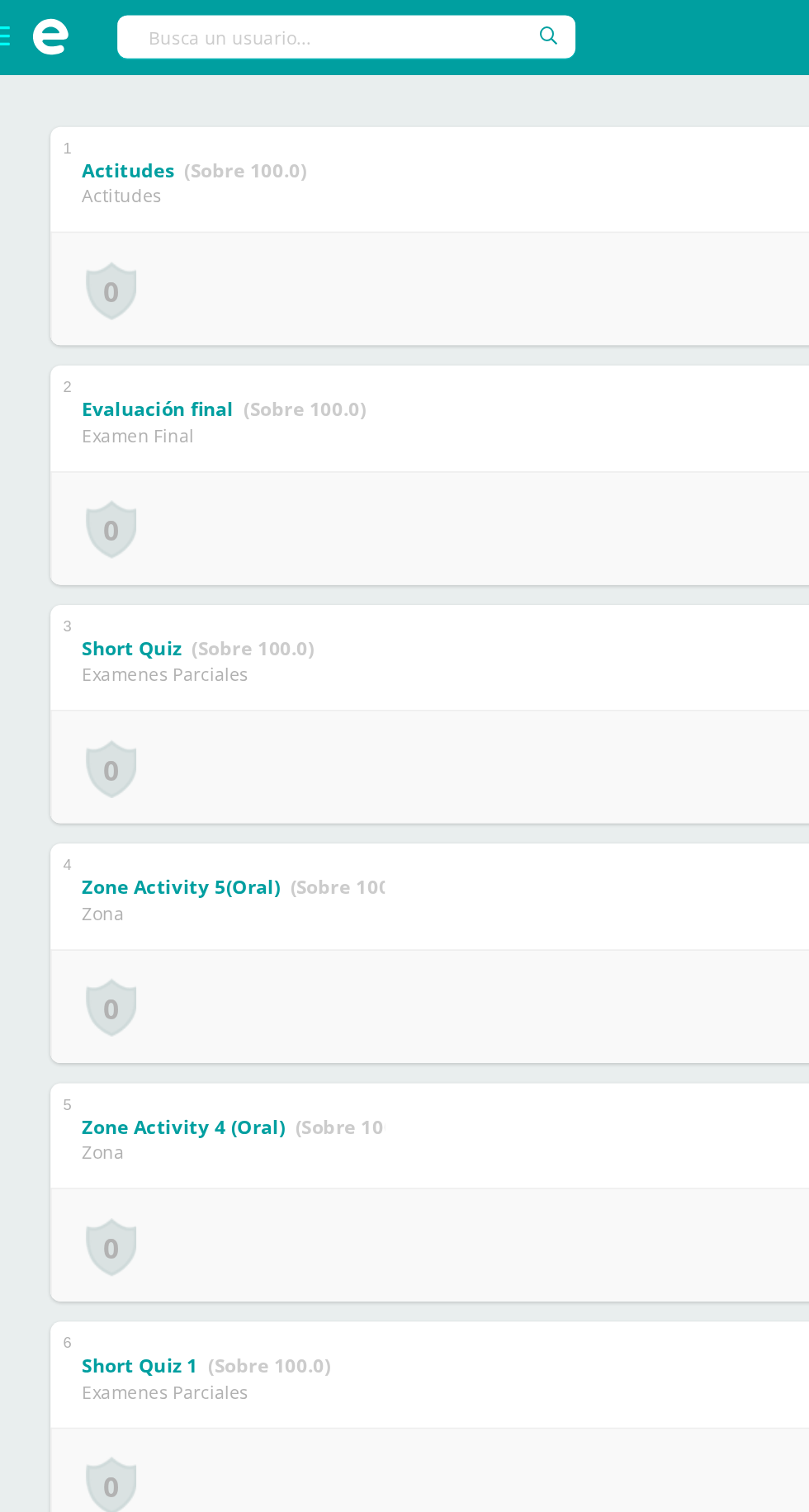
click at [9, 19] on span at bounding box center [32, 24] width 66 height 49
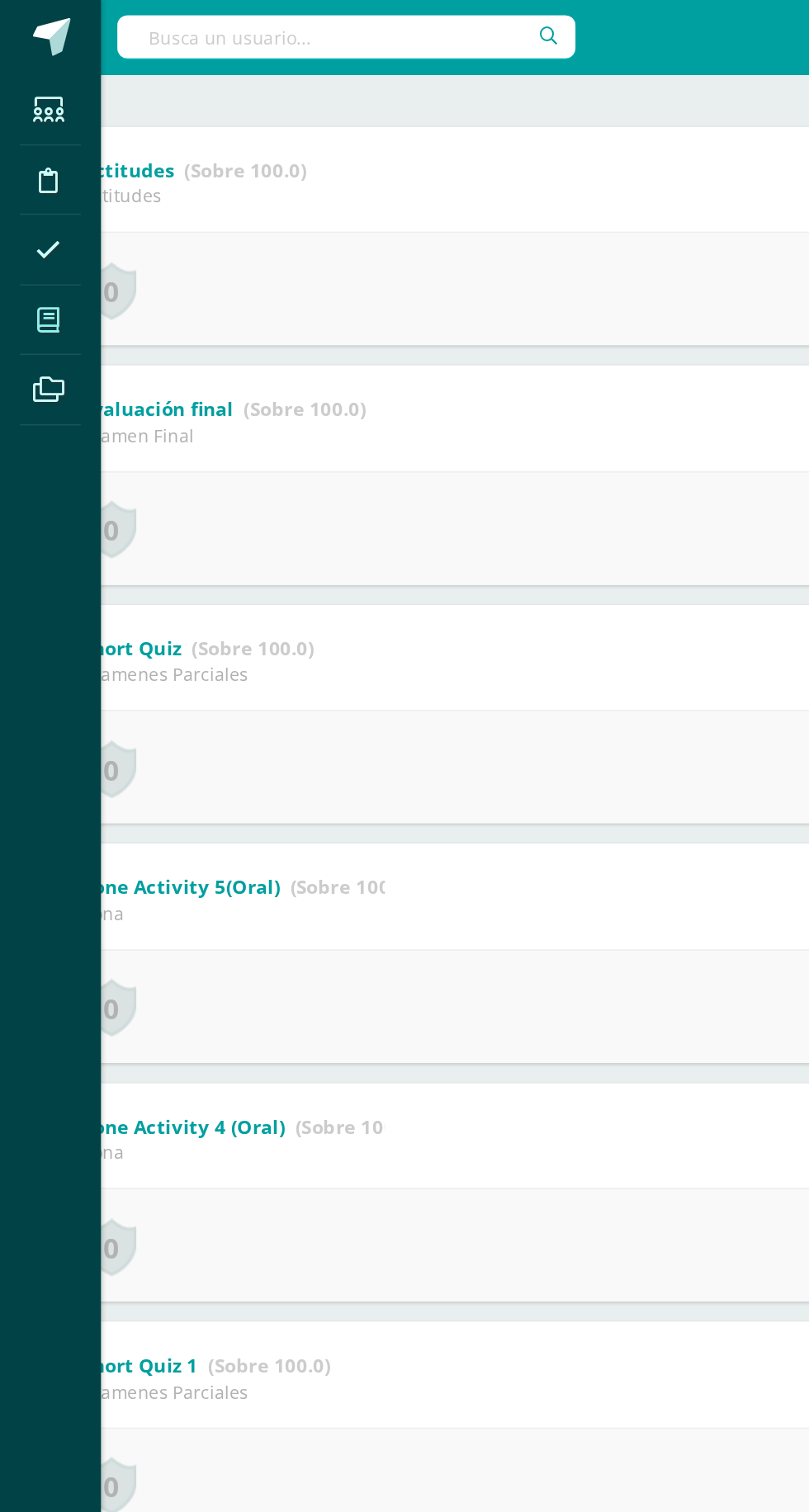
click at [37, 231] on link "Mis cursos" at bounding box center [32, 210] width 40 height 46
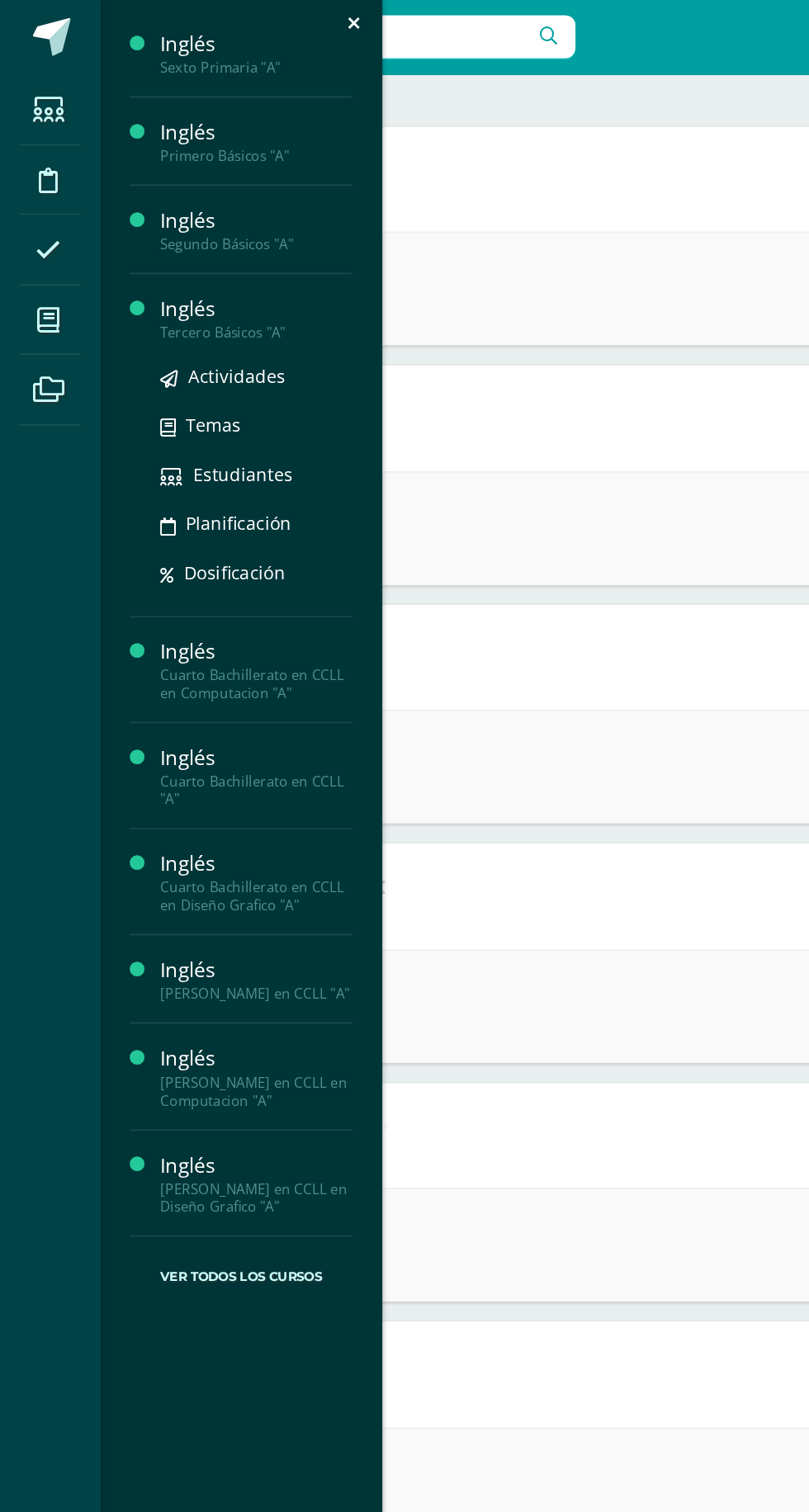
click at [130, 217] on div "Tercero Básicos "A"" at bounding box center [167, 218] width 125 height 11
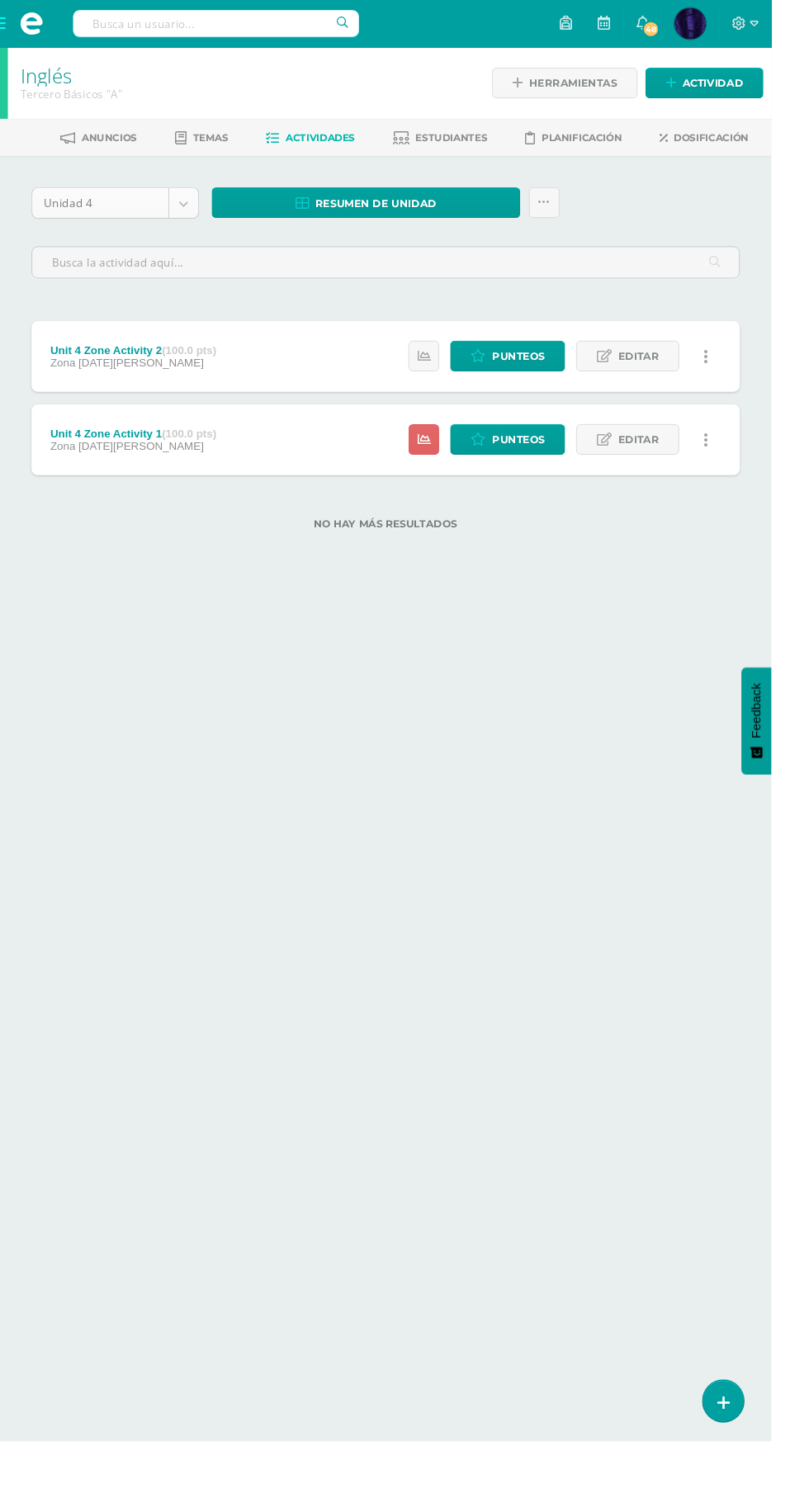
click at [122, 222] on body "Estudiantes Disciplina Asistencia Mis cursos Archivos Soporte Centro de ayuda Ú…" at bounding box center [404, 304] width 809 height 609
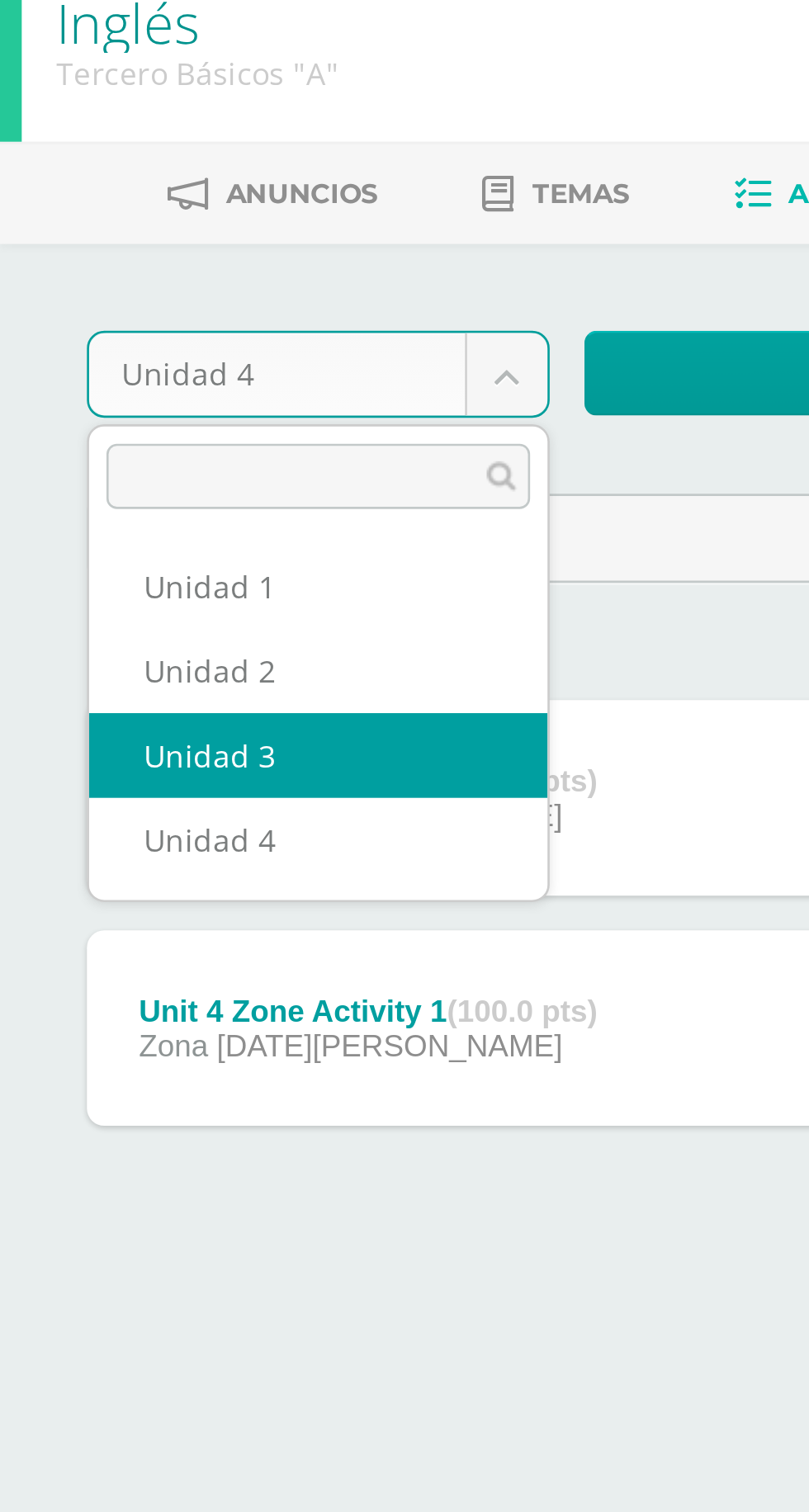
select select "Unidad 3"
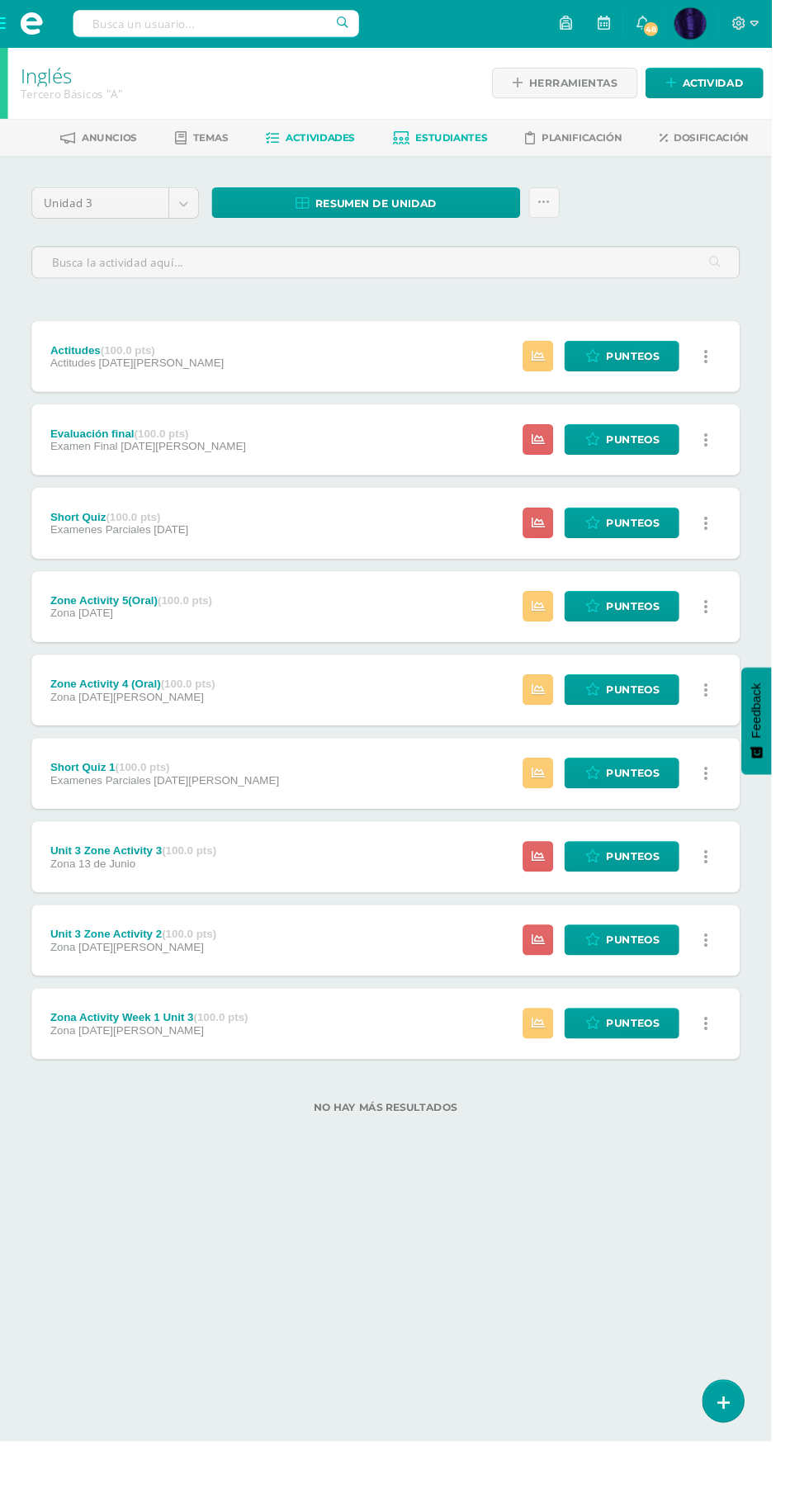
click at [477, 136] on link "Estudiantes" at bounding box center [461, 145] width 99 height 27
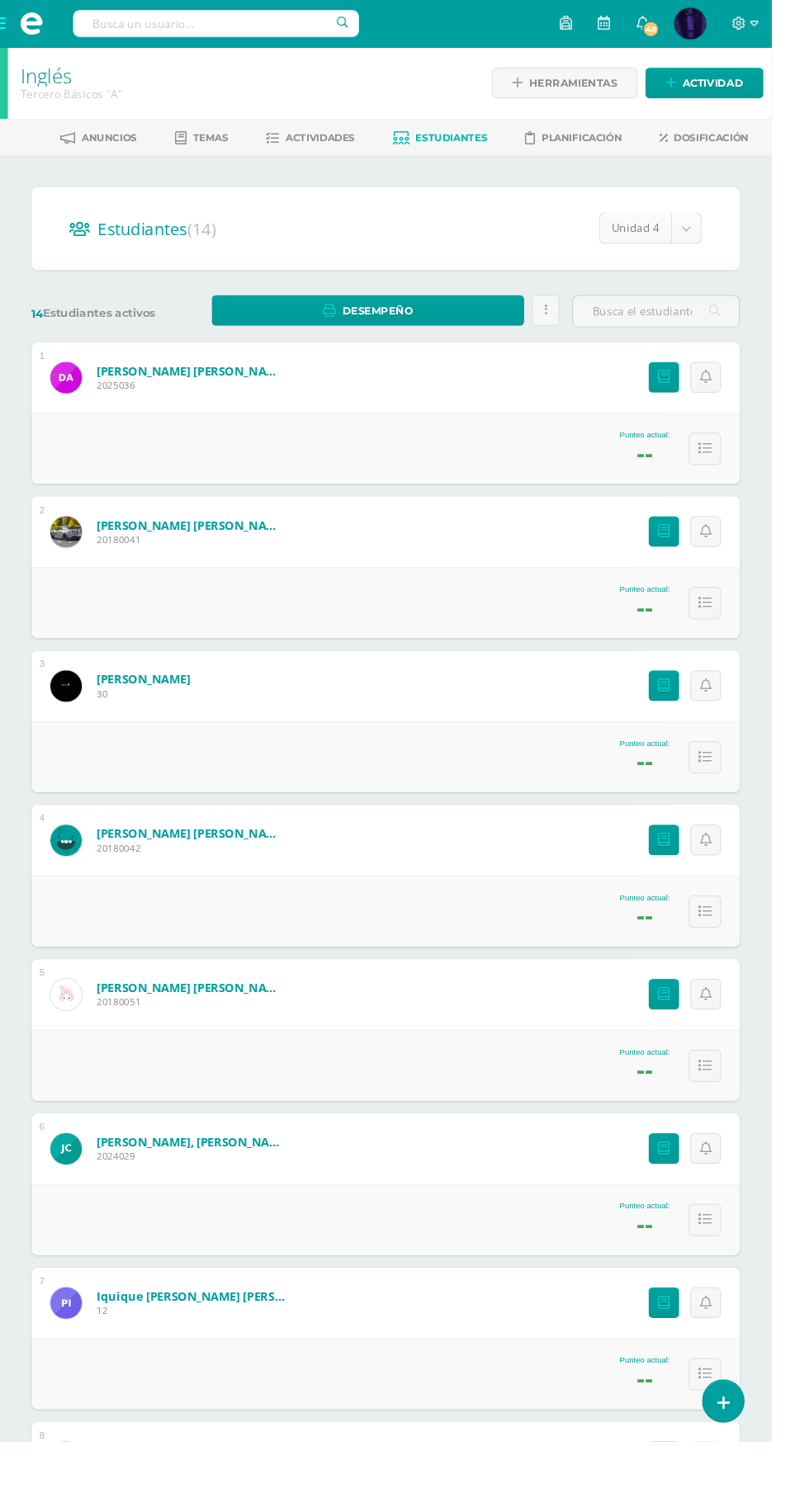
click at [720, 239] on body "Estudiantes Disciplina Asistencia Mis cursos Archivos Soporte Centro de ayuda Ú…" at bounding box center [404, 1034] width 809 height 2068
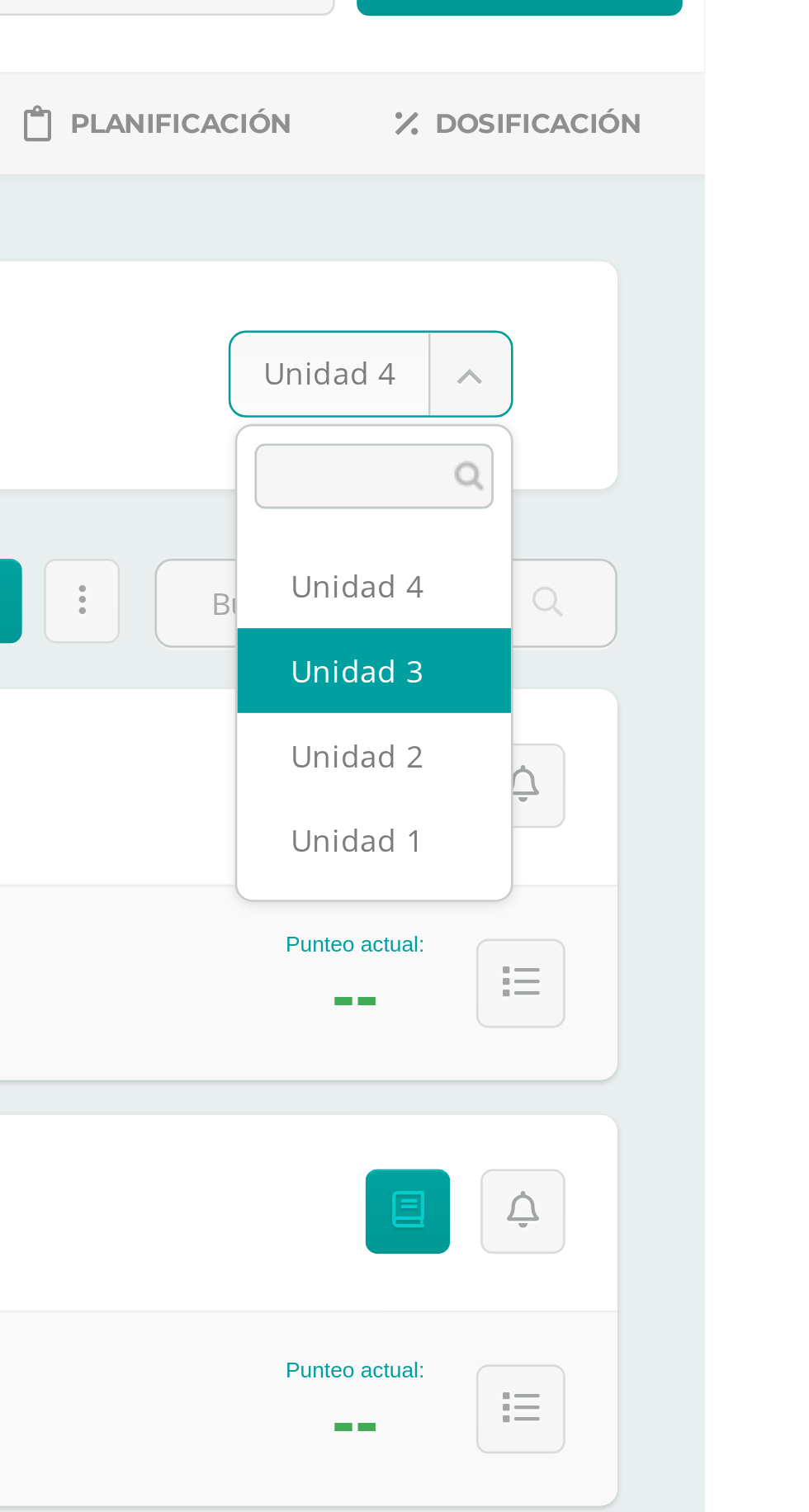
select select "/dashboard/teacher/section/2695/students/?unit=157513"
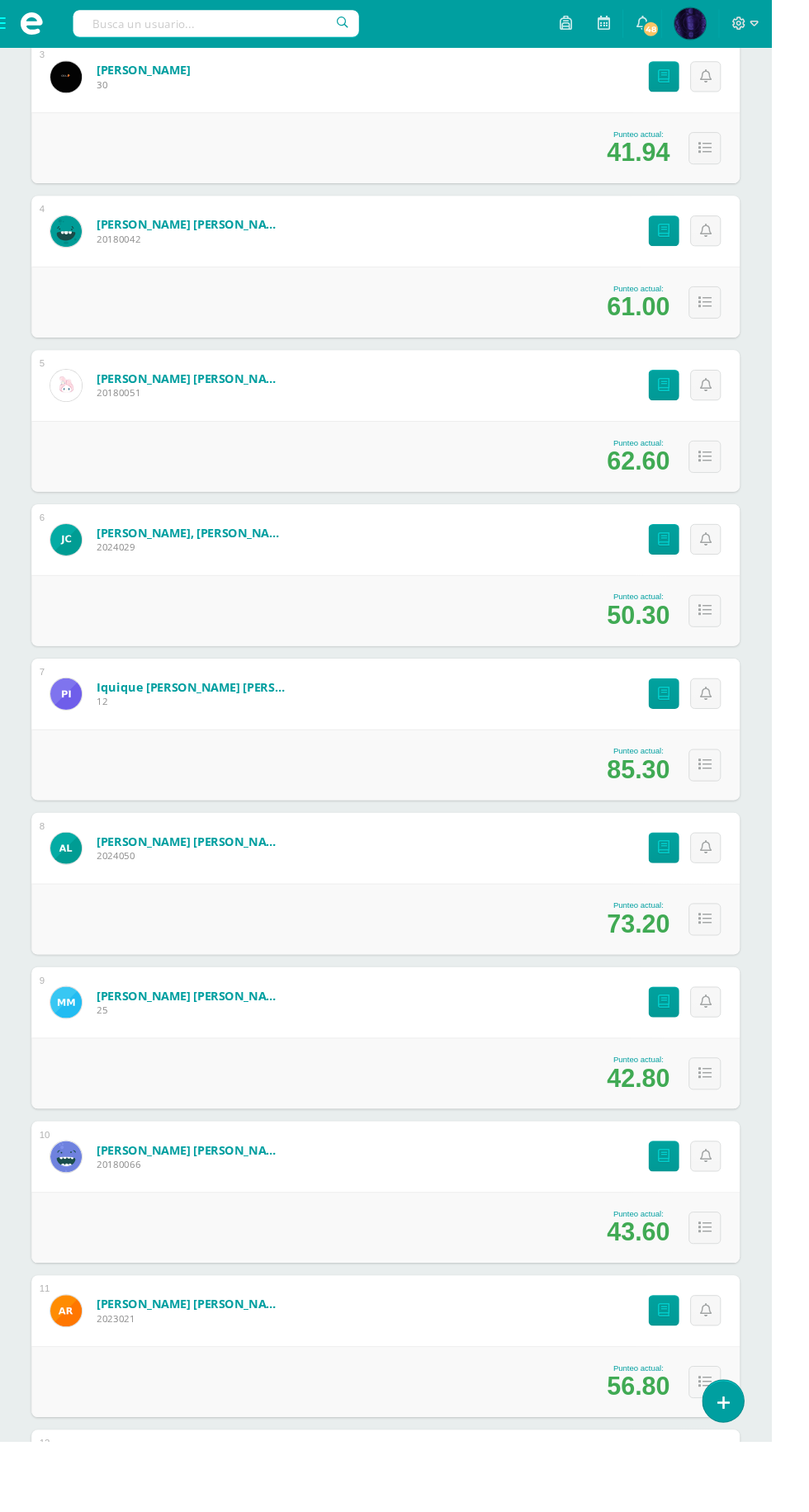
scroll to position [1133, 0]
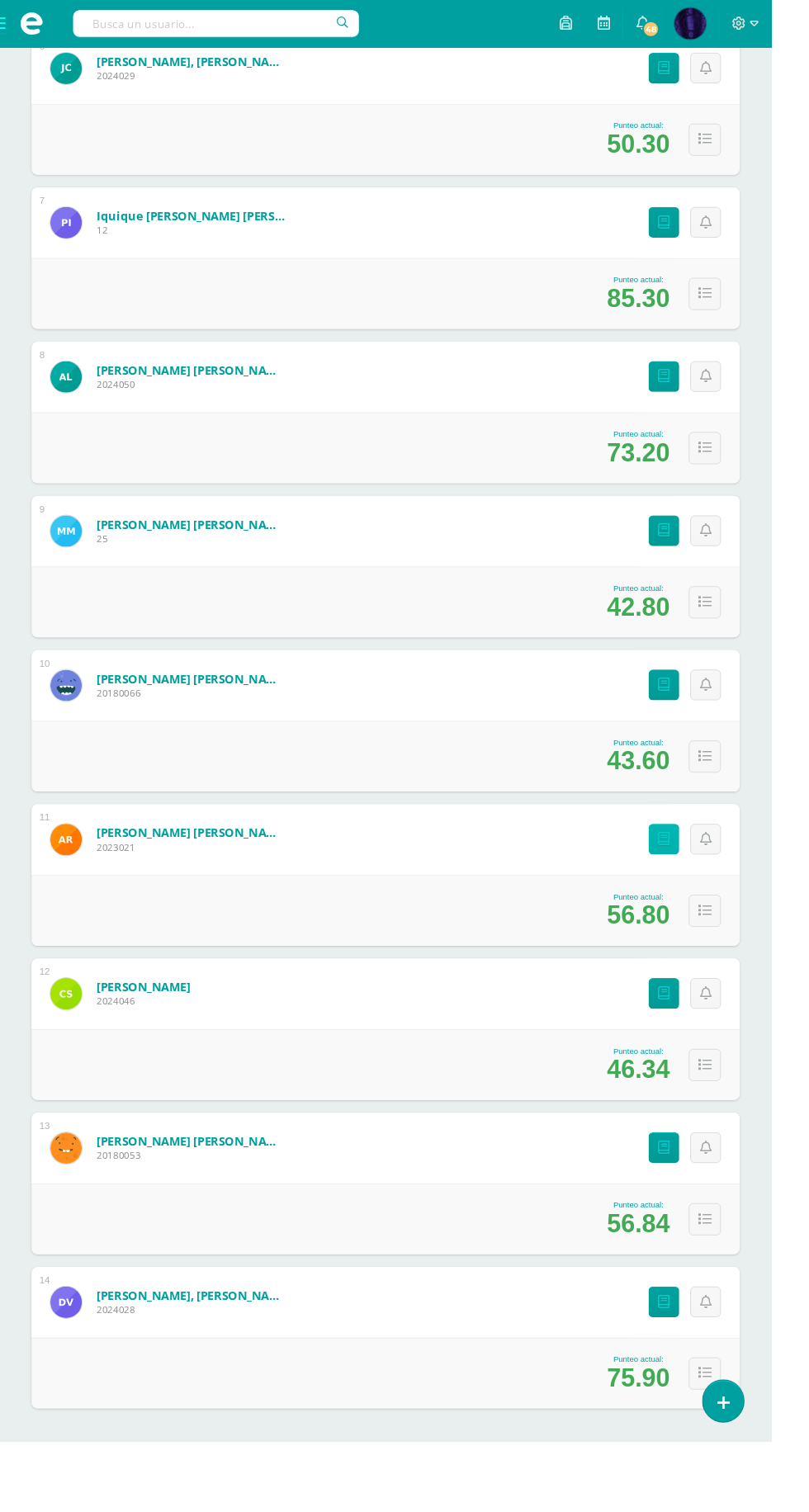
click at [697, 879] on icon at bounding box center [696, 880] width 12 height 14
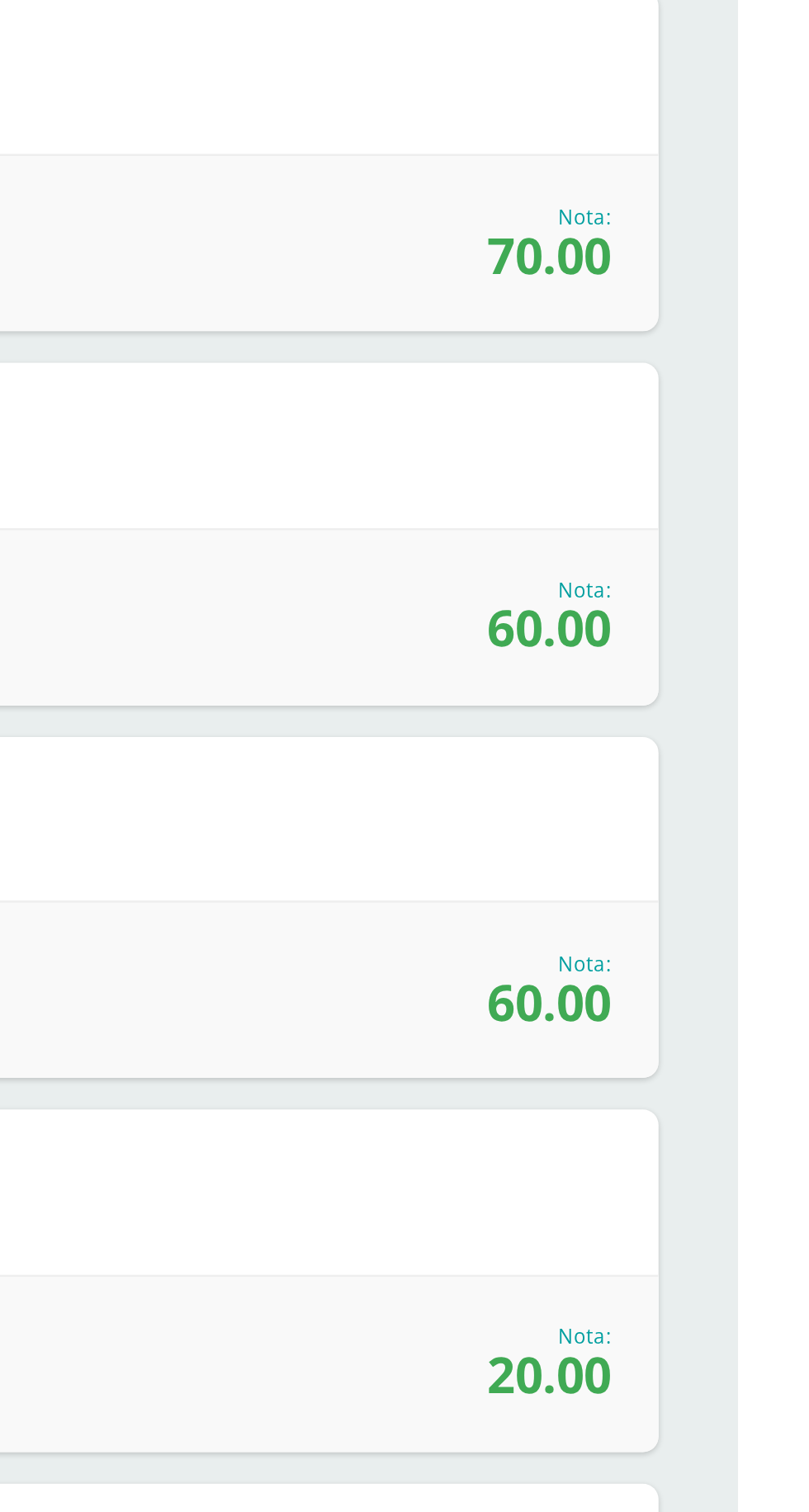
scroll to position [334, 0]
